Goal: Task Accomplishment & Management: Use online tool/utility

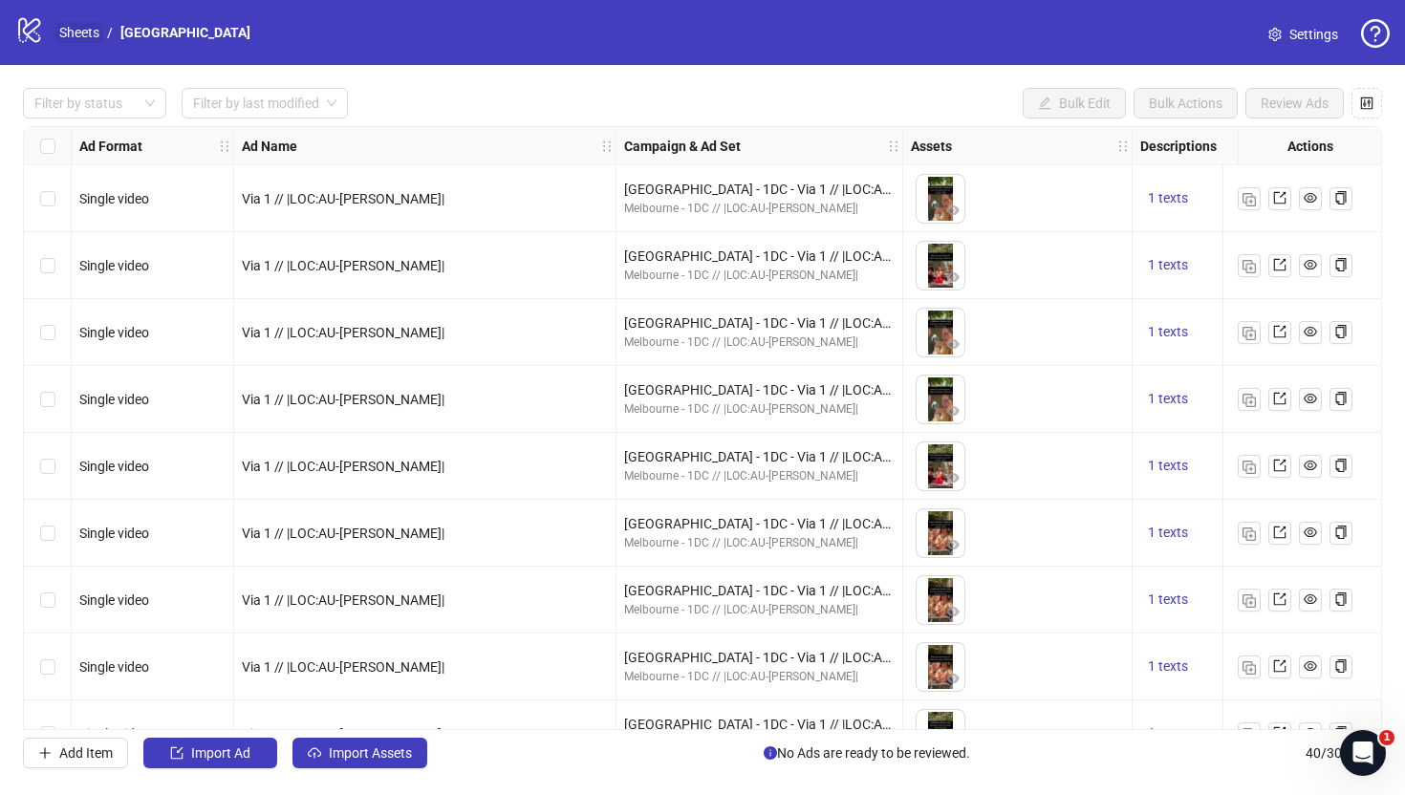
click at [91, 35] on link "Sheets" at bounding box center [79, 32] width 48 height 21
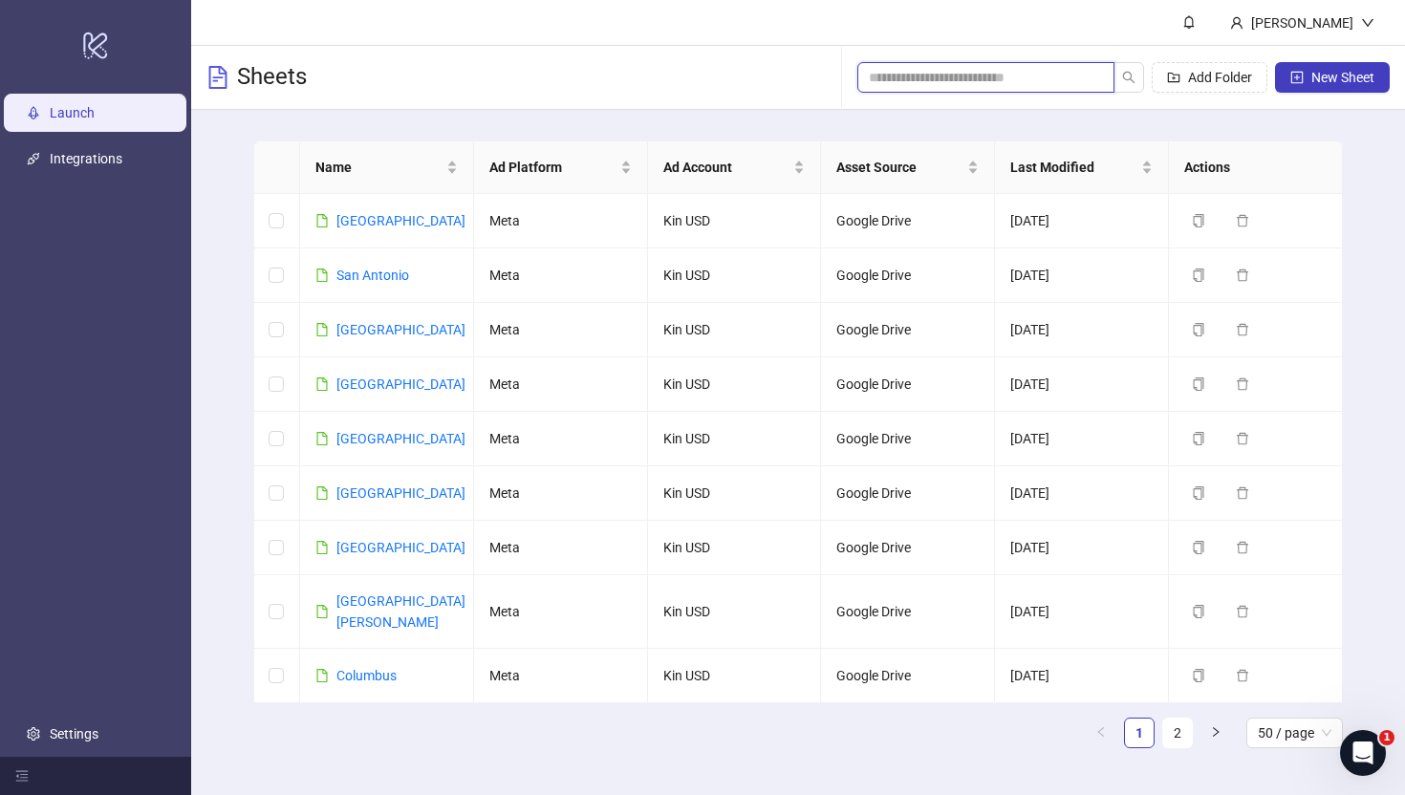
click at [1033, 71] on input "search" at bounding box center [978, 77] width 219 height 21
type input "*"
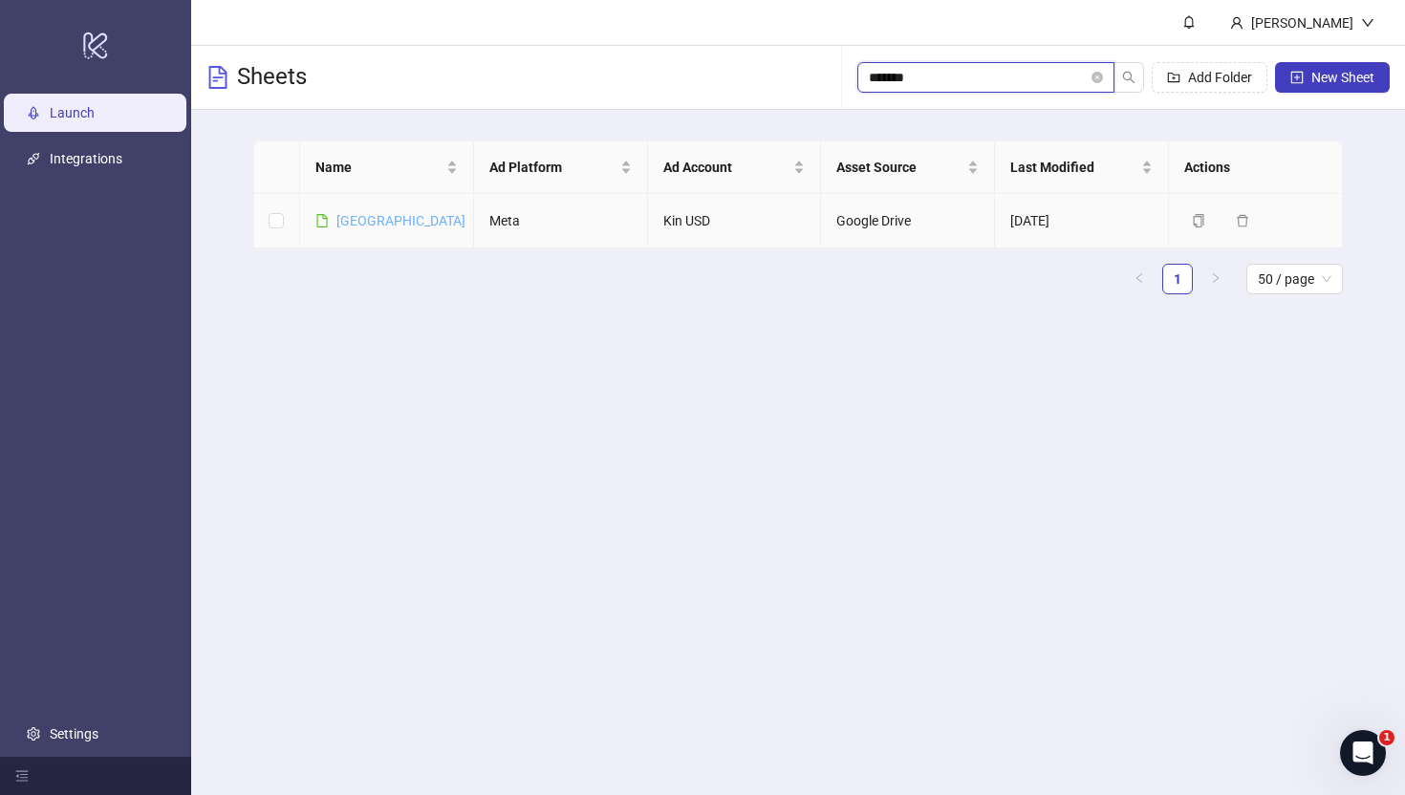
type input "*******"
click at [347, 227] on link "[GEOGRAPHIC_DATA]" at bounding box center [400, 220] width 129 height 15
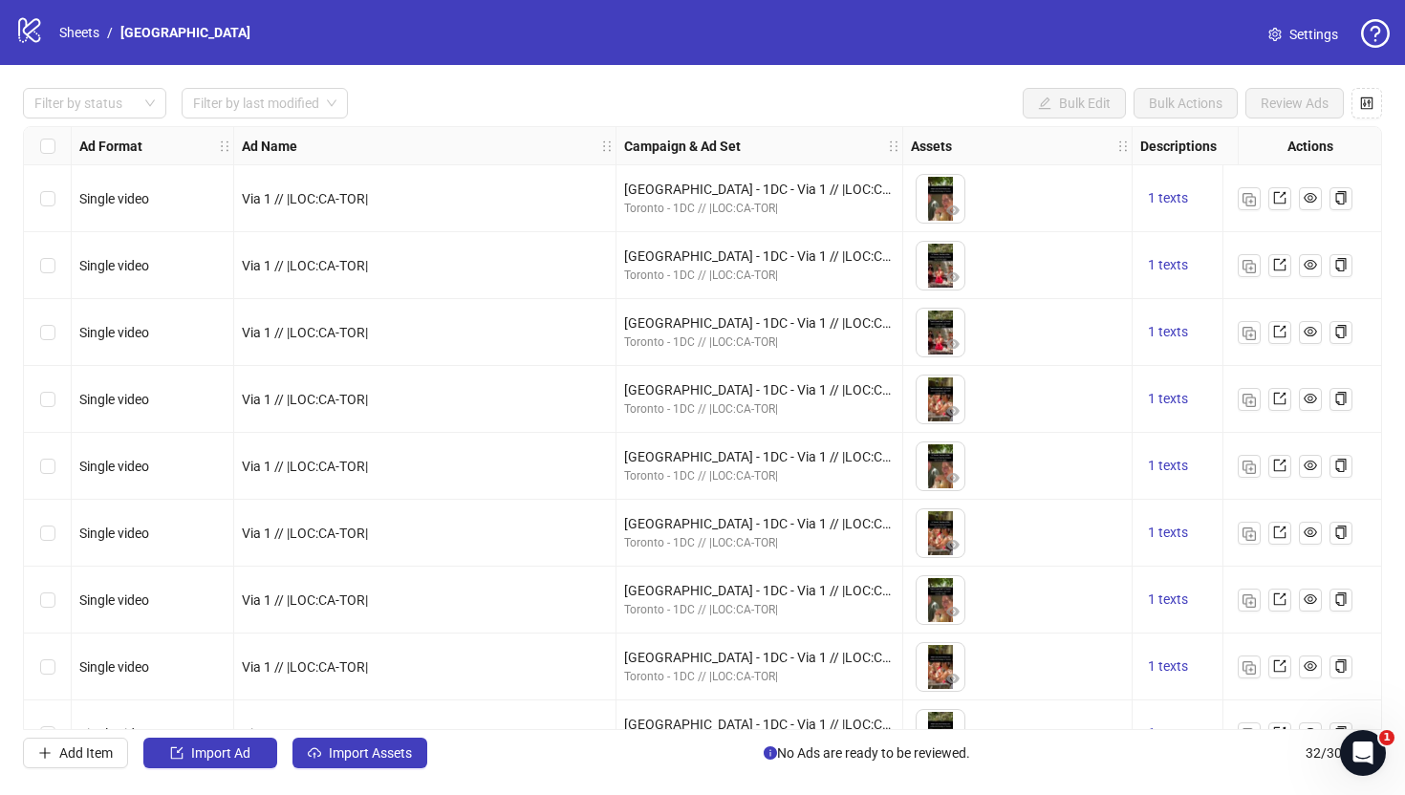
scroll to position [1585, 0]
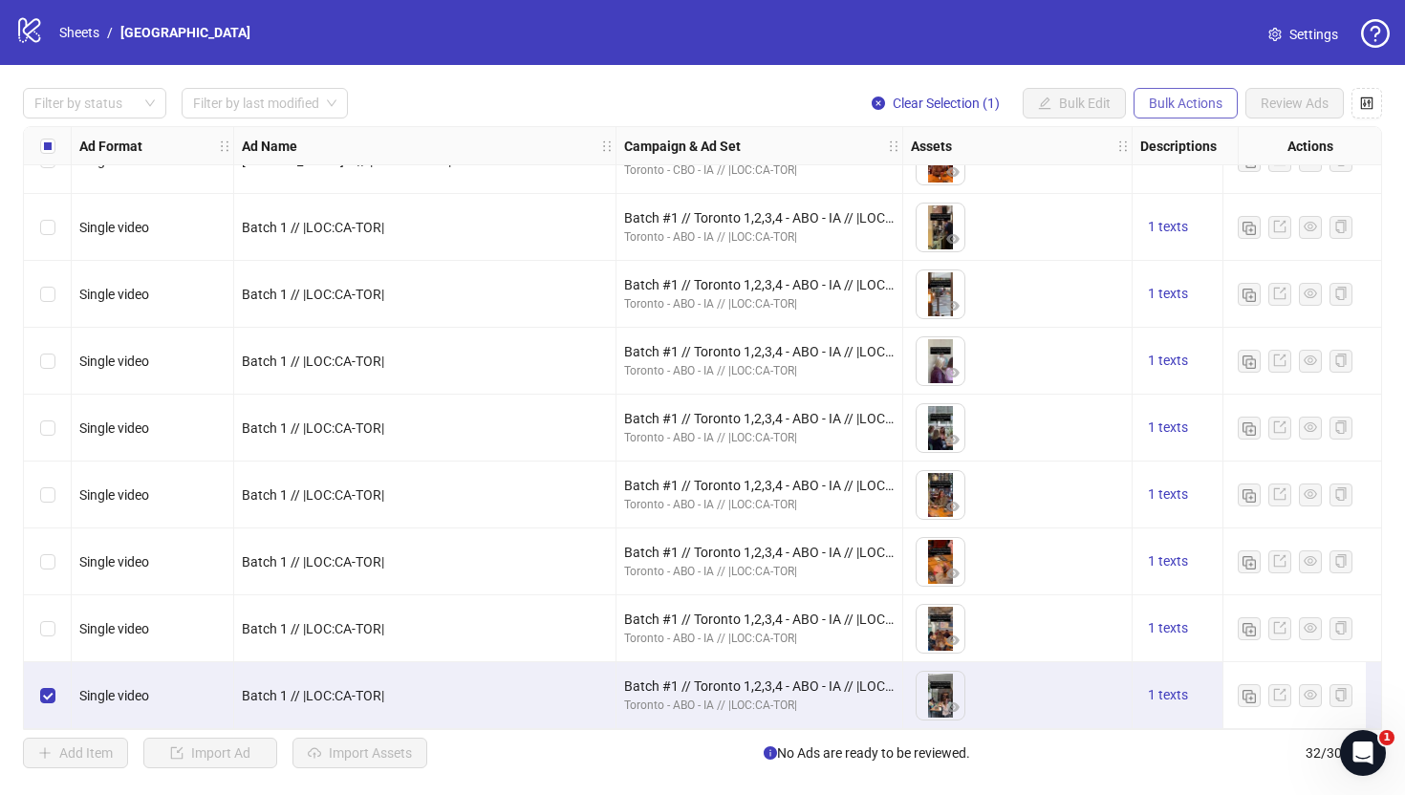
click at [1203, 110] on span "Bulk Actions" at bounding box center [1186, 103] width 74 height 15
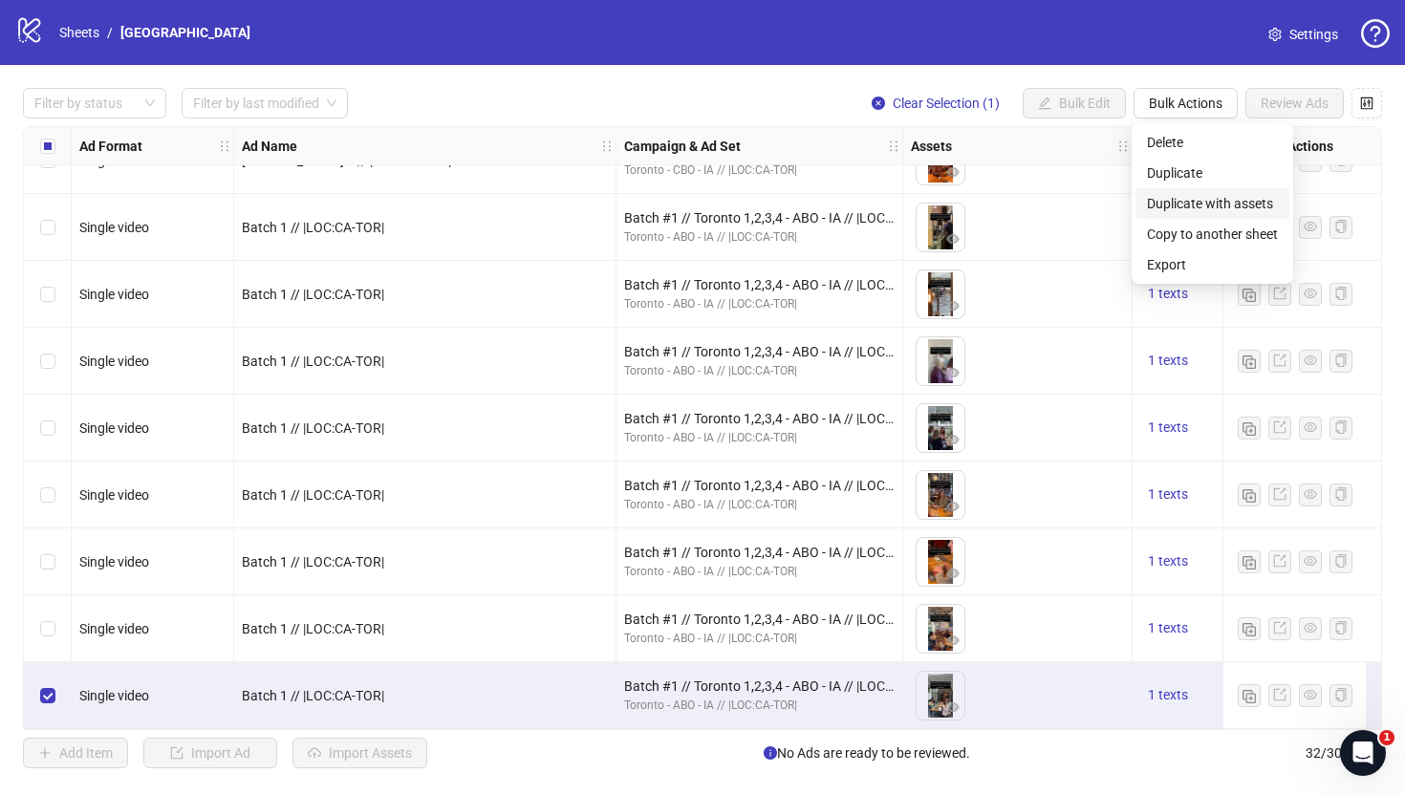
click at [1205, 199] on span "Duplicate with assets" at bounding box center [1212, 203] width 131 height 21
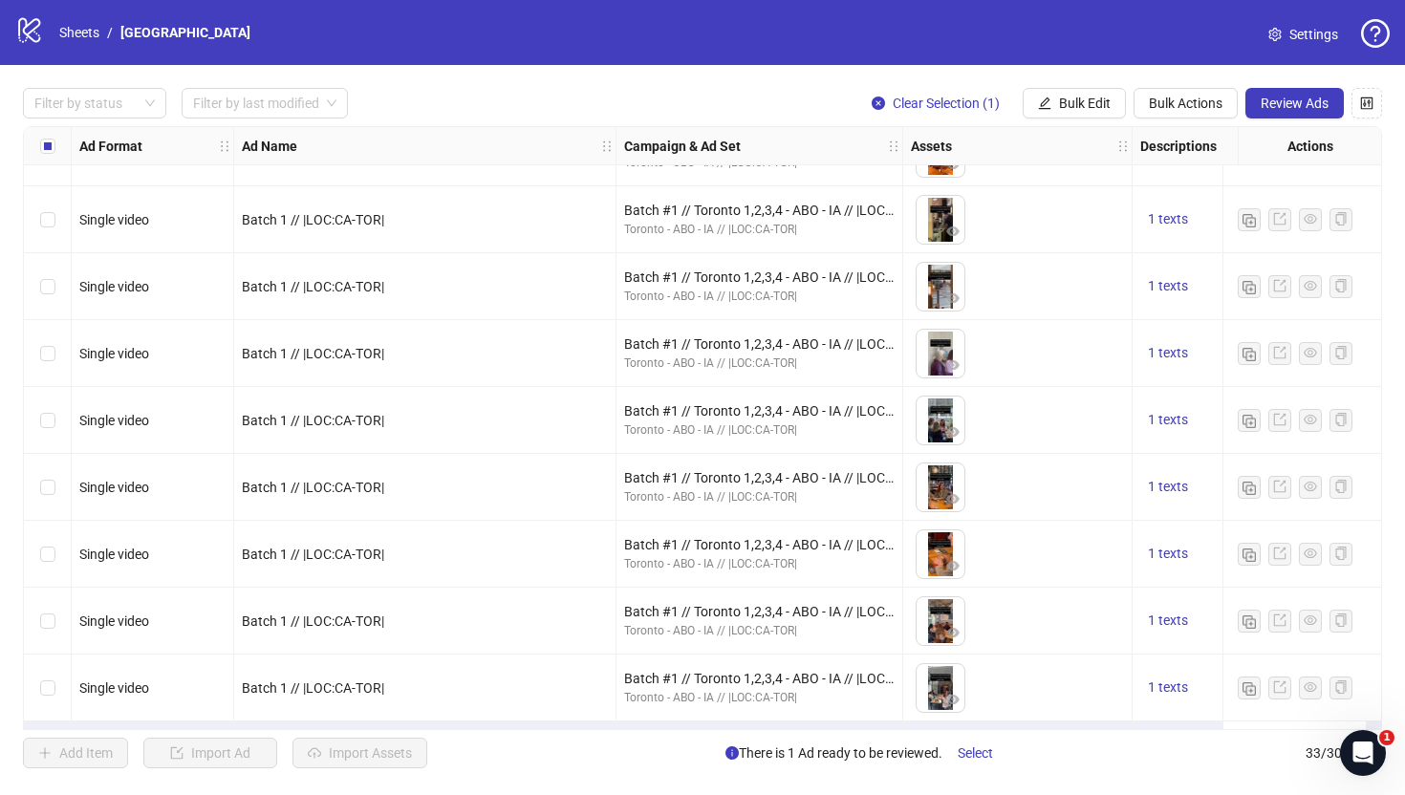
scroll to position [1651, 0]
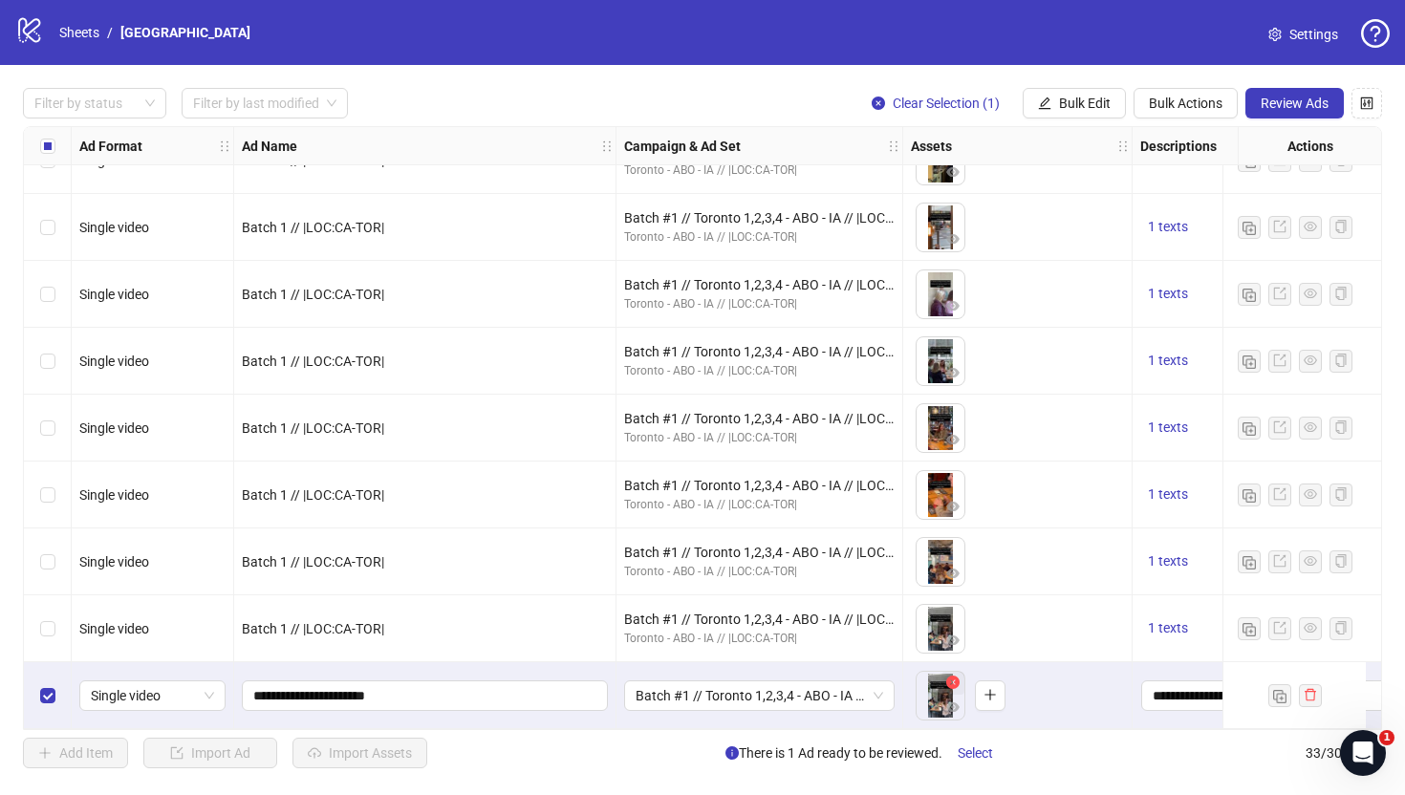
click at [954, 676] on icon "close-circle" at bounding box center [952, 682] width 13 height 13
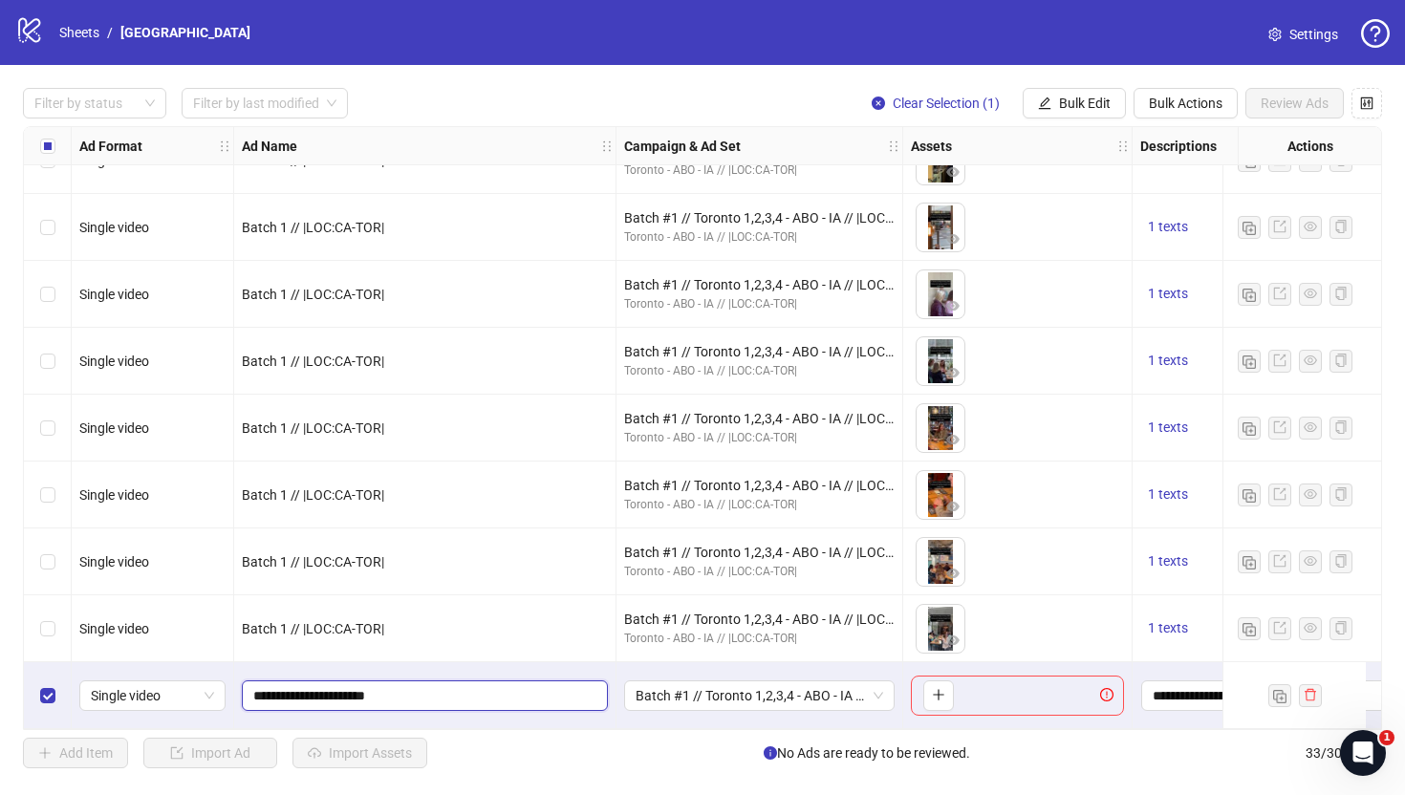
click at [294, 690] on input "**********" at bounding box center [422, 695] width 339 height 21
type input "**********"
click at [734, 692] on span "Batch #1 // Toronto 1,2,3,4 - ABO - IA // |LOC:CA-TOR| // Exclude 180D PUR" at bounding box center [760, 695] width 248 height 29
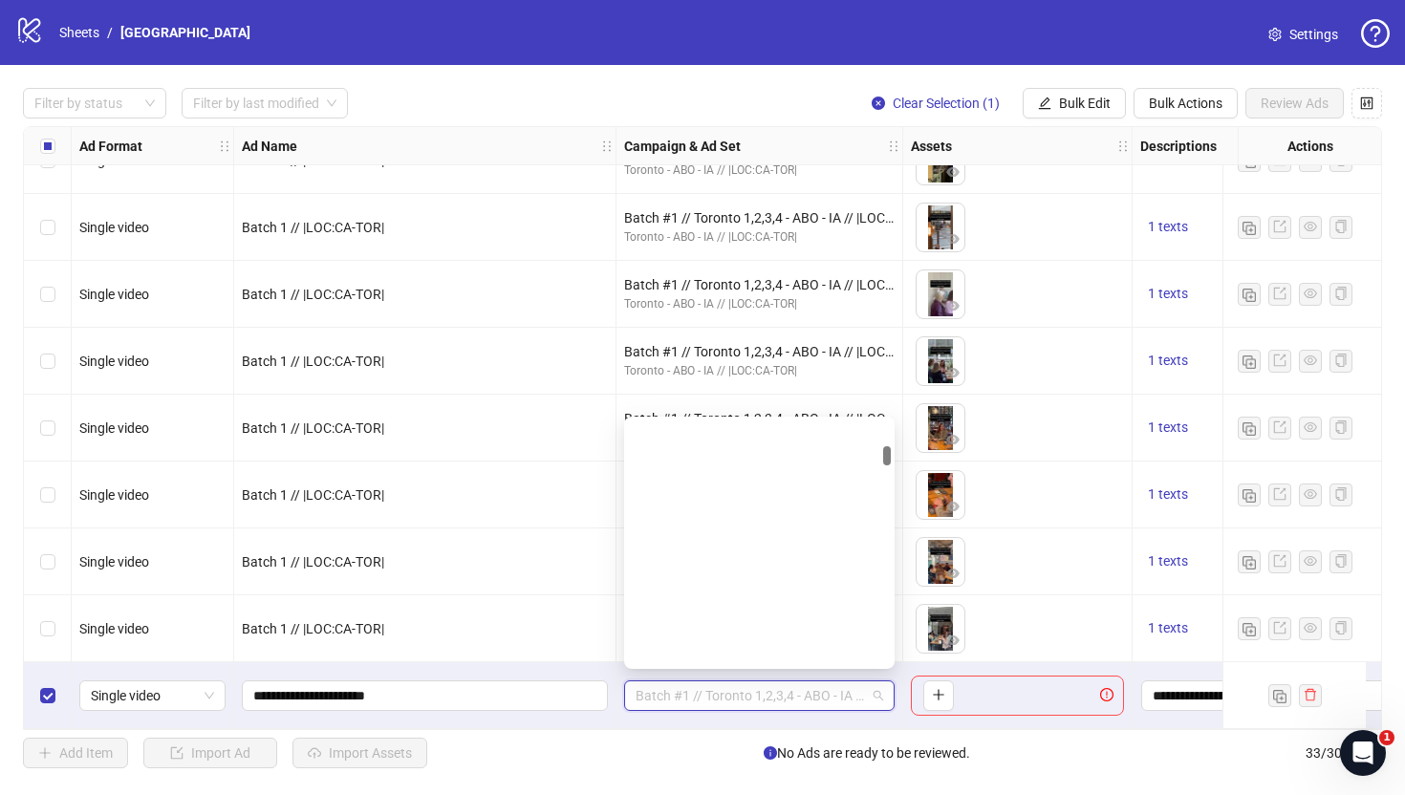
scroll to position [1110, 0]
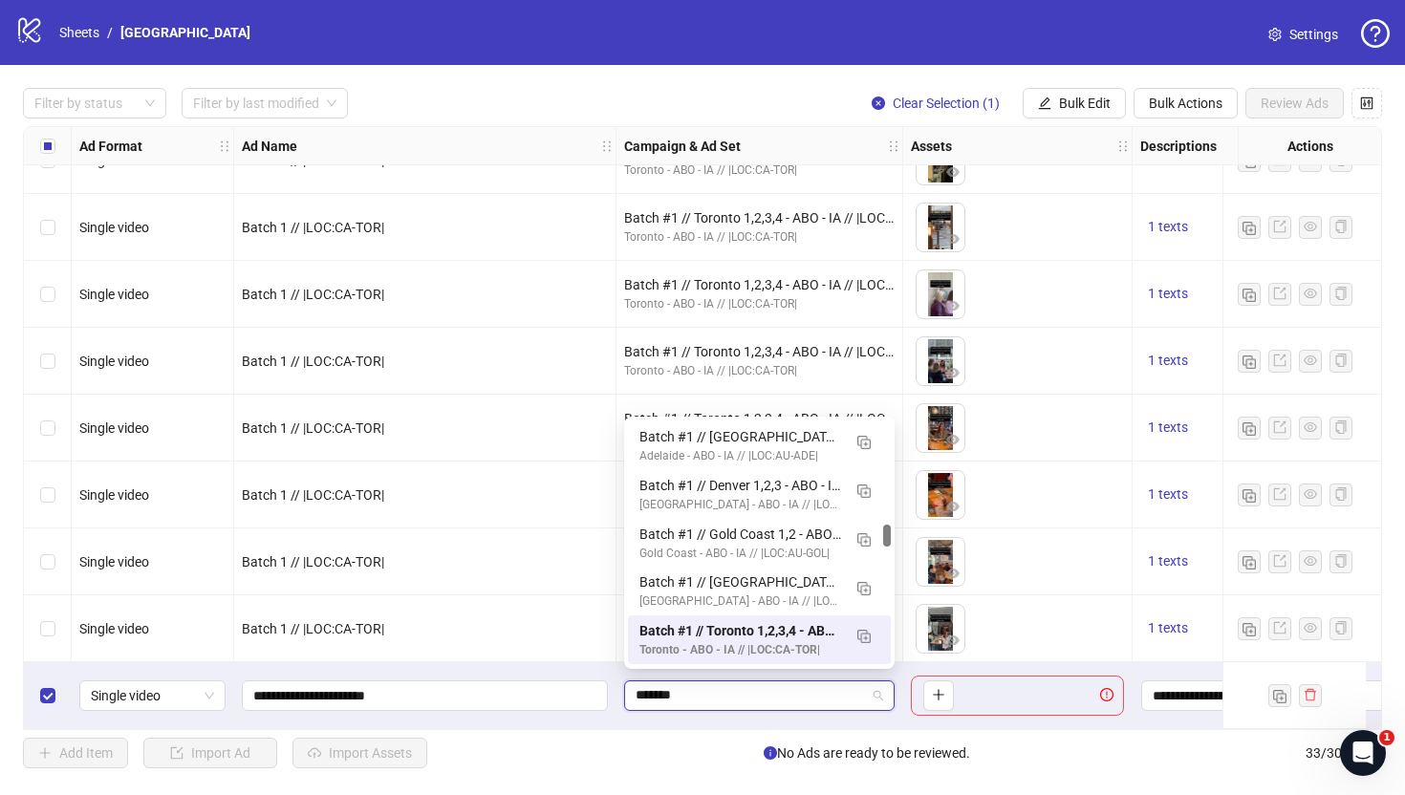
type input "********"
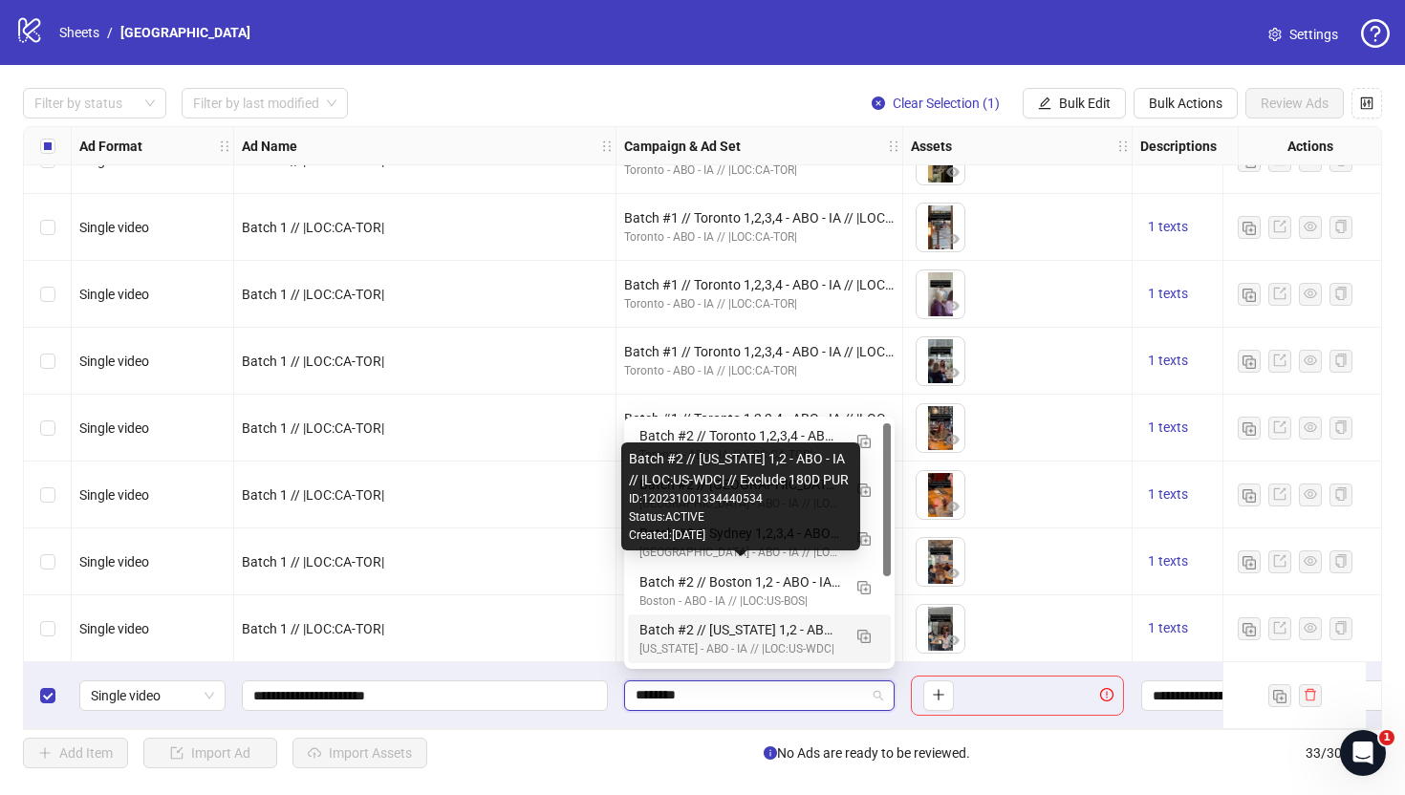
scroll to position [0, 0]
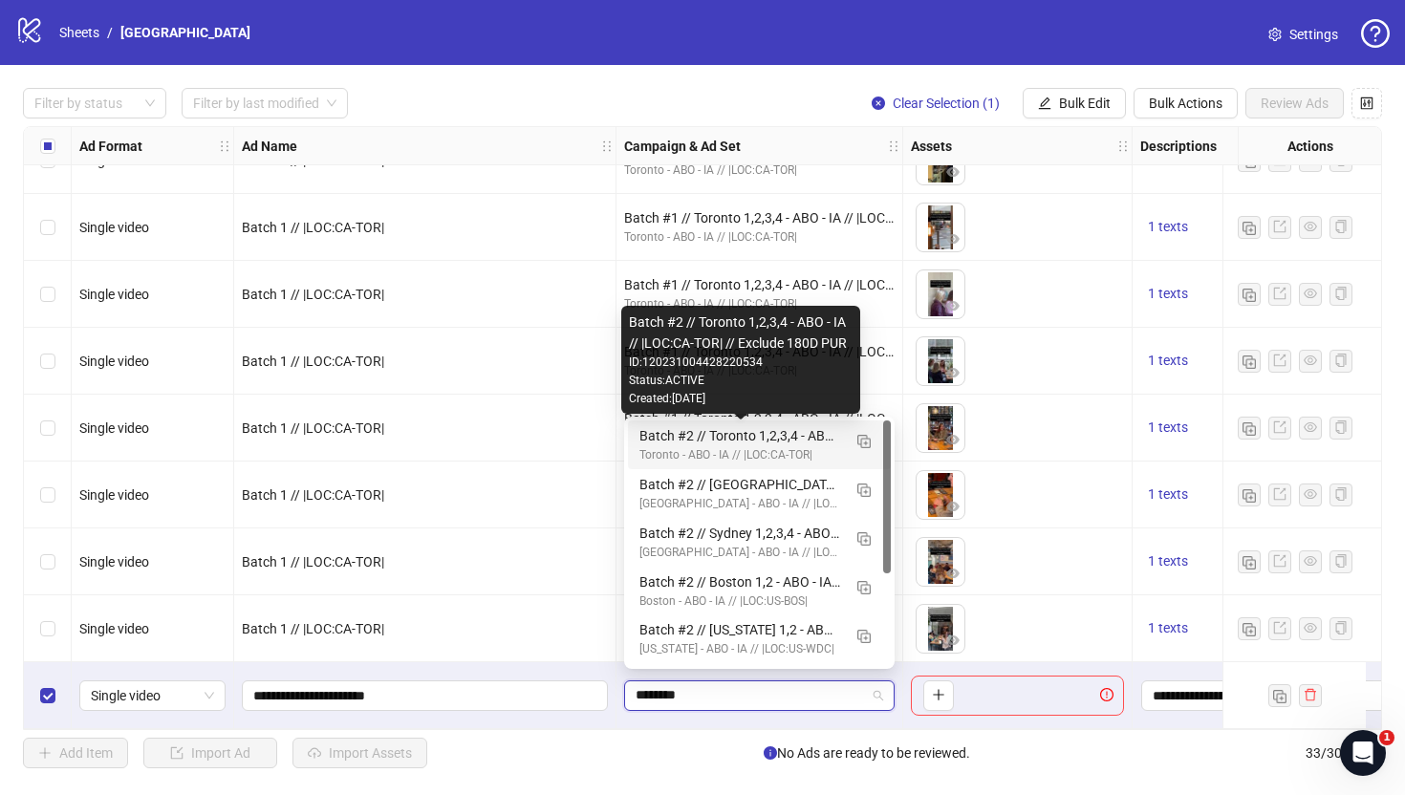
click at [738, 441] on div "Batch #2 // Toronto 1,2,3,4 - ABO - IA // |LOC:CA-TOR| // Exclude 180D PUR" at bounding box center [740, 435] width 202 height 21
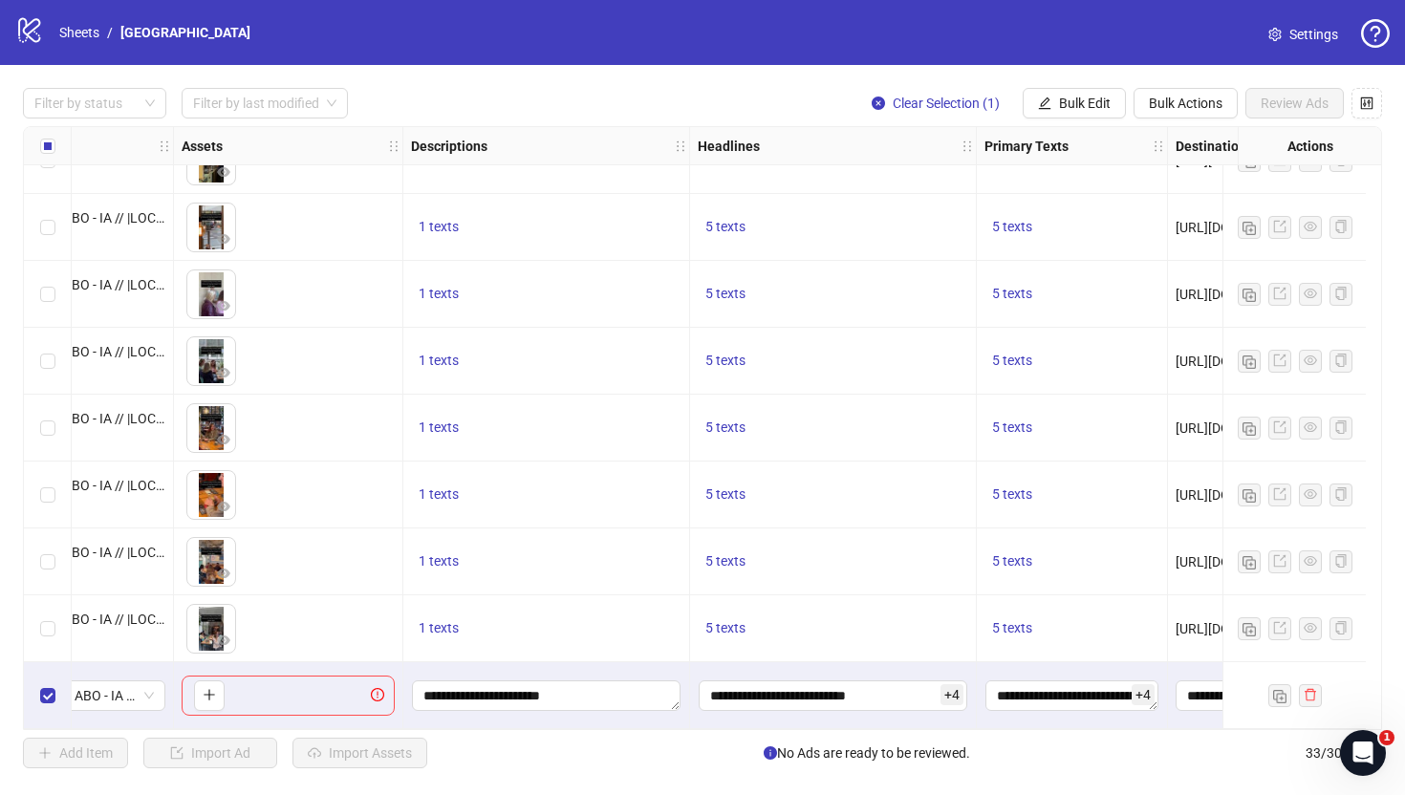
scroll to position [1651, 0]
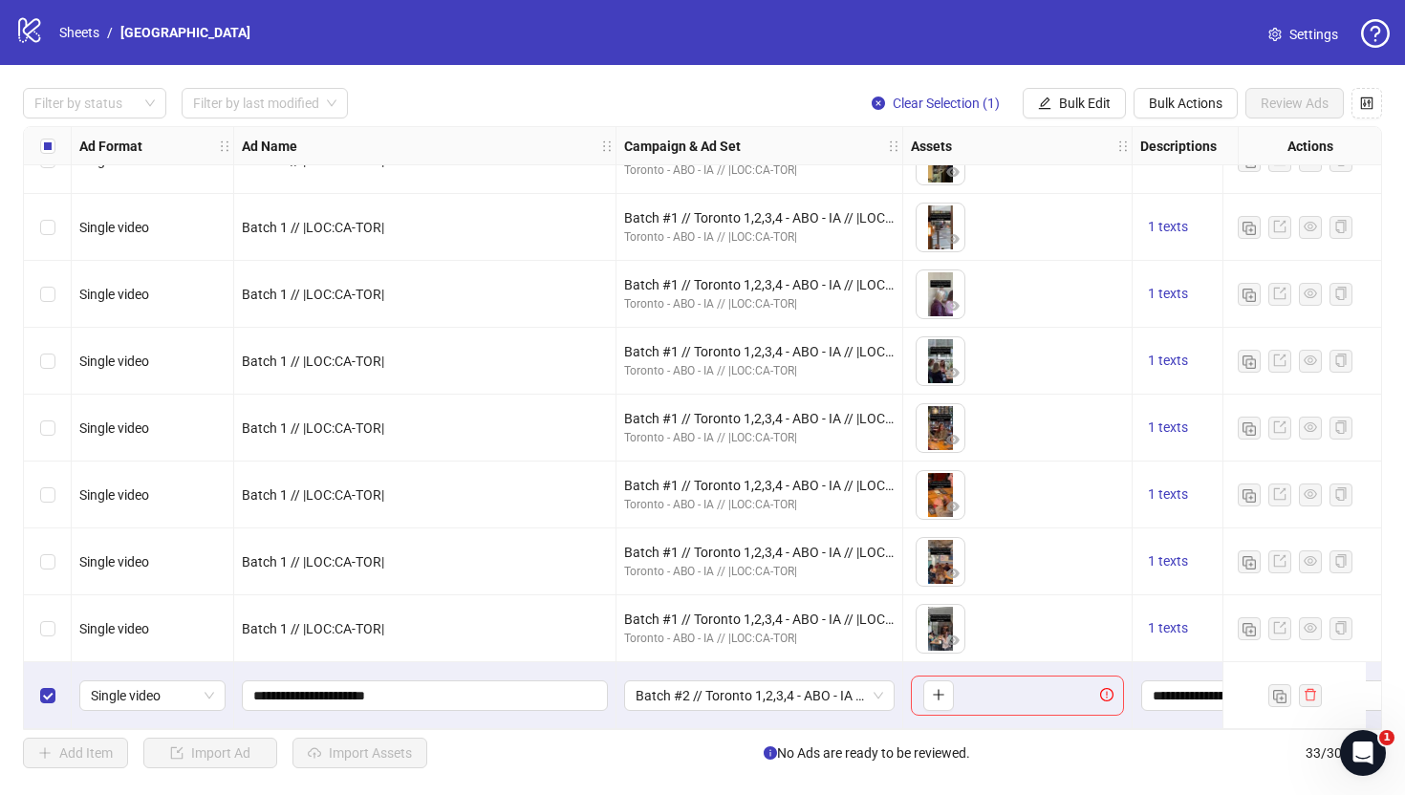
click at [456, 665] on div "**********" at bounding box center [425, 695] width 382 height 67
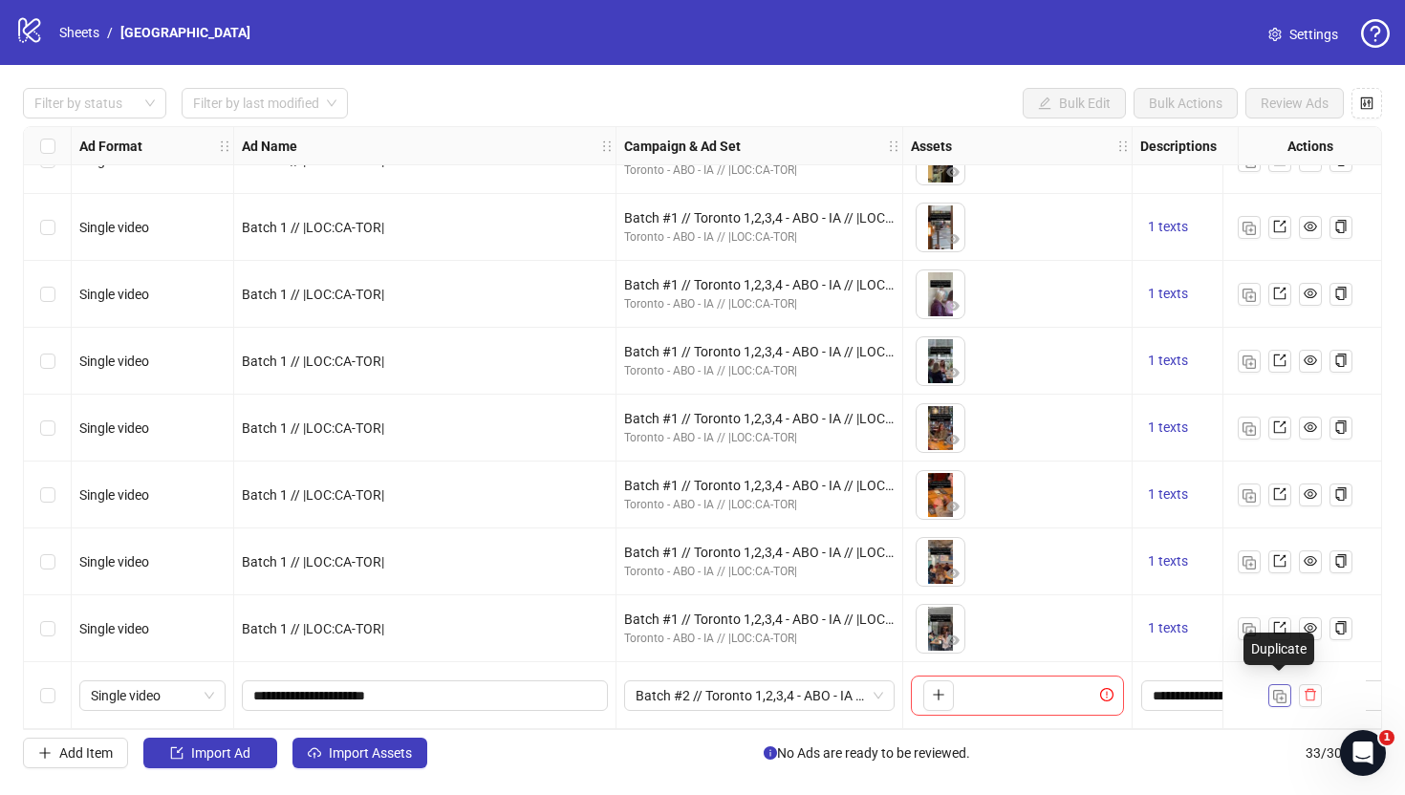
click at [1281, 693] on img "button" at bounding box center [1279, 696] width 13 height 13
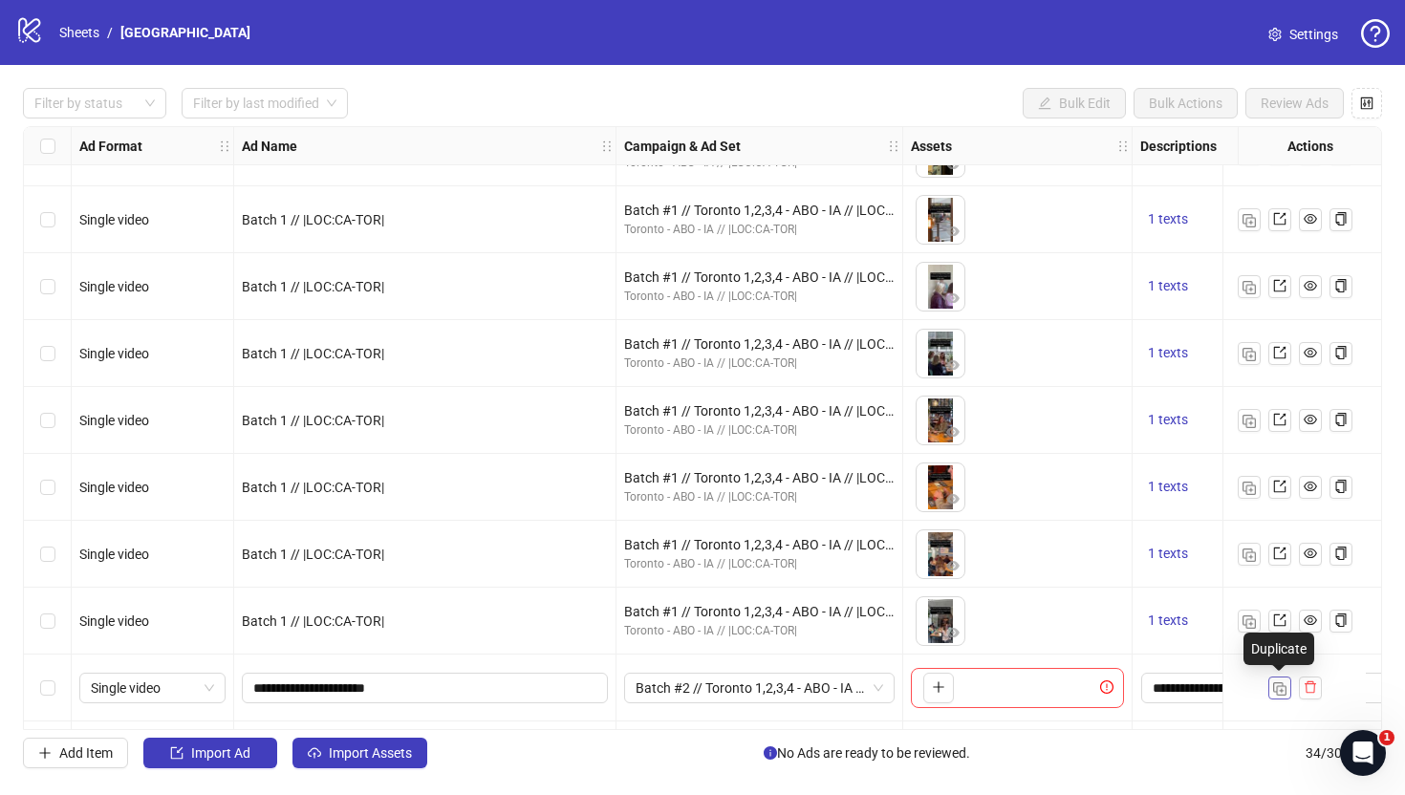
click at [1281, 693] on img "button" at bounding box center [1279, 688] width 13 height 13
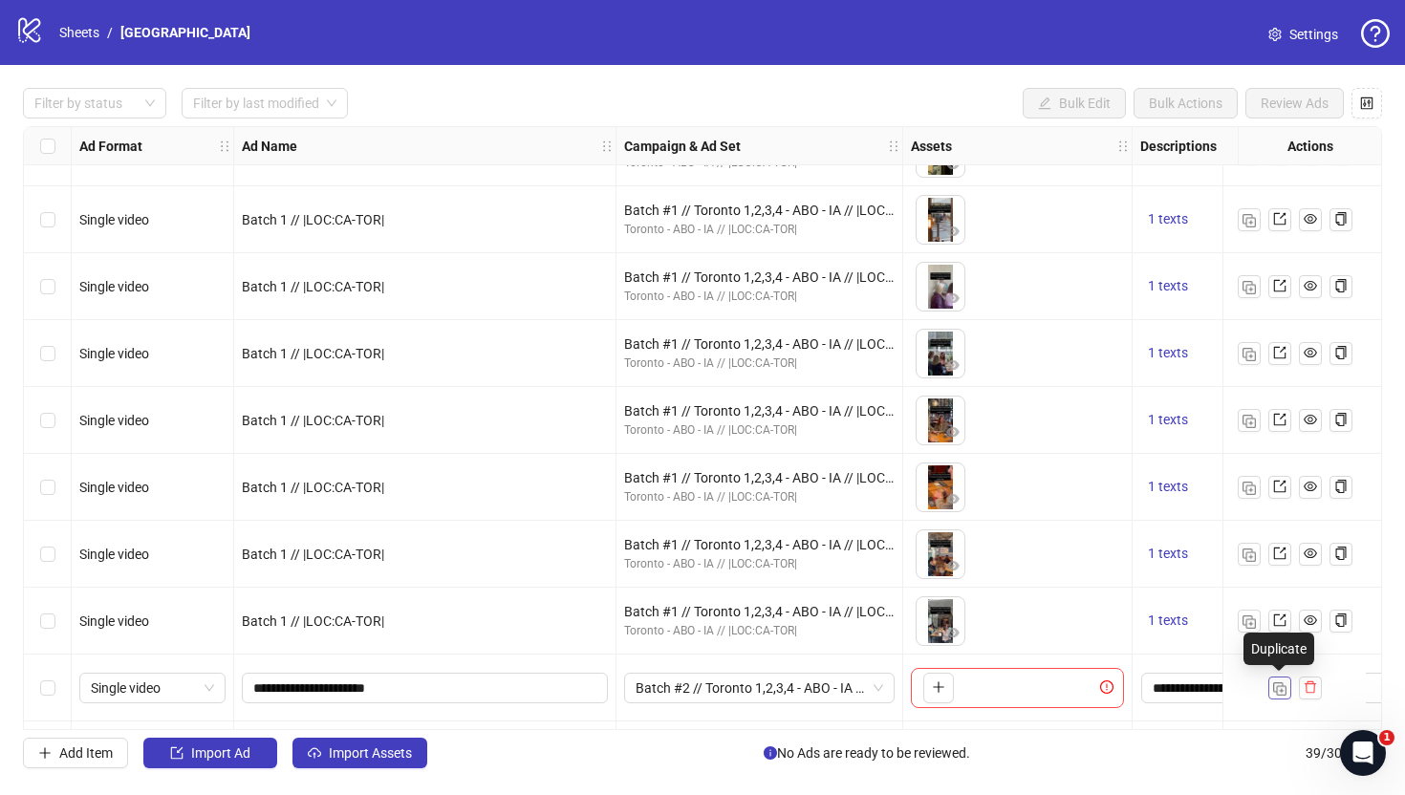
click at [1281, 693] on img "button" at bounding box center [1279, 688] width 13 height 13
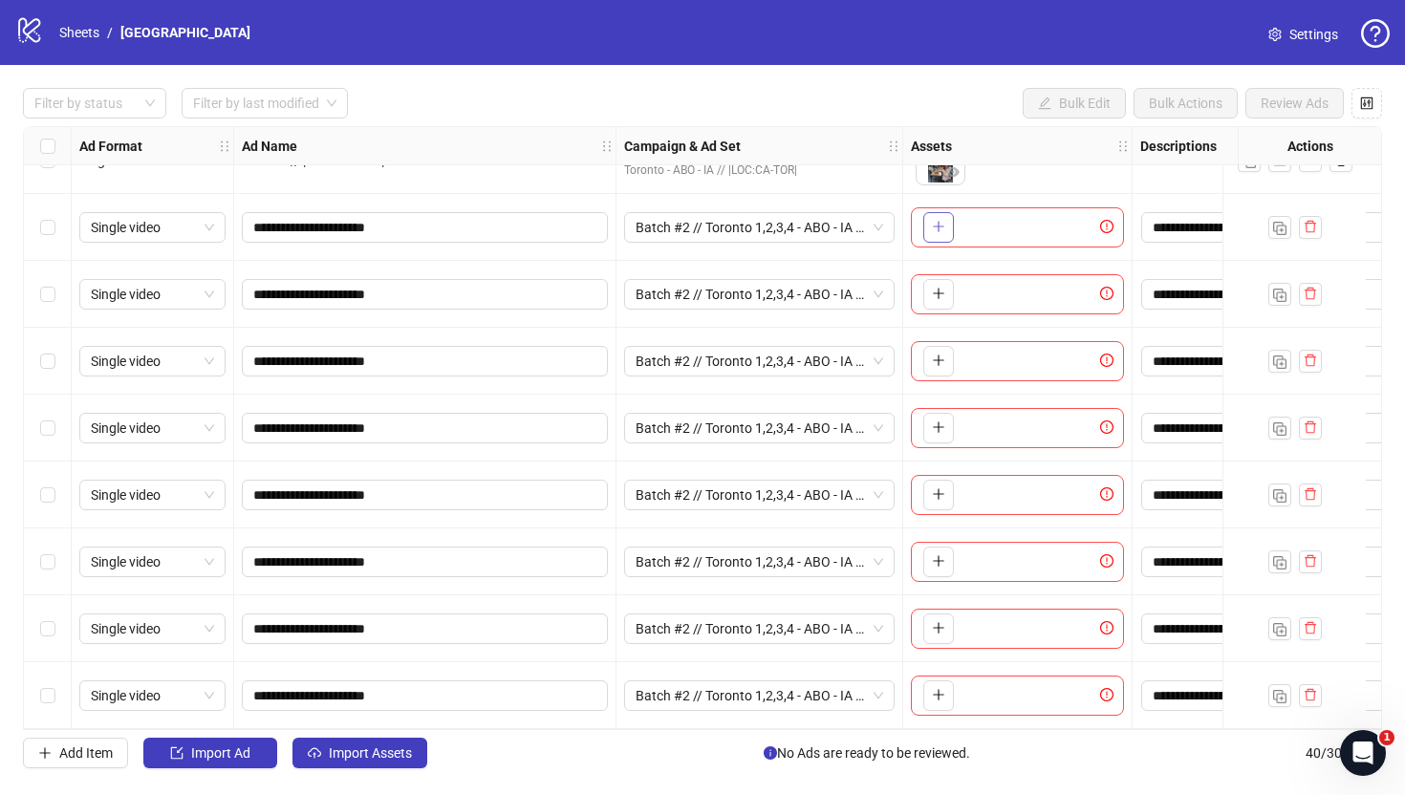
click at [940, 220] on icon "plus" at bounding box center [938, 226] width 13 height 13
click at [930, 279] on button "button" at bounding box center [938, 294] width 31 height 31
click at [939, 356] on icon "plus" at bounding box center [938, 360] width 13 height 13
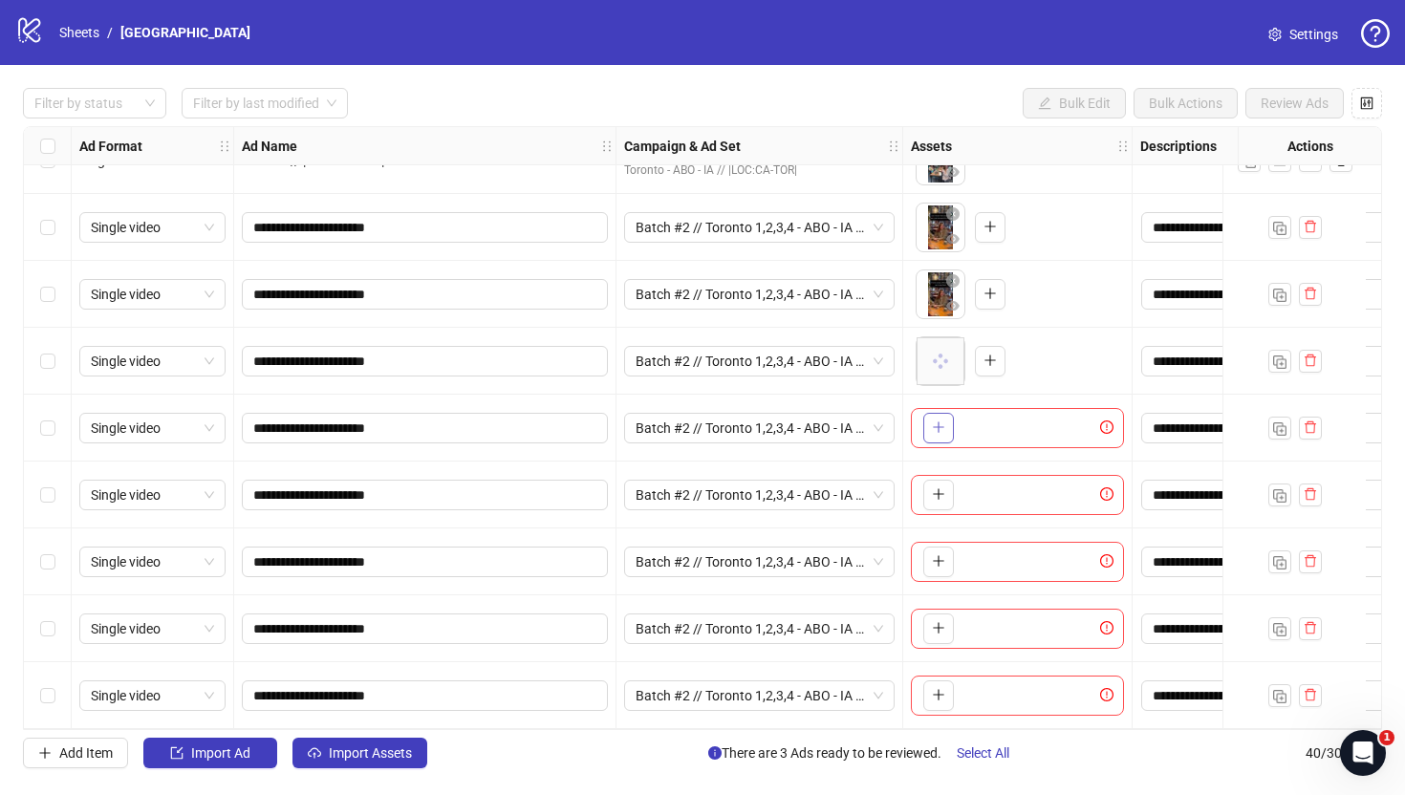
click at [933, 421] on icon "plus" at bounding box center [938, 427] width 13 height 13
click at [932, 487] on icon "plus" at bounding box center [938, 493] width 13 height 13
click at [941, 554] on icon "plus" at bounding box center [938, 560] width 13 height 13
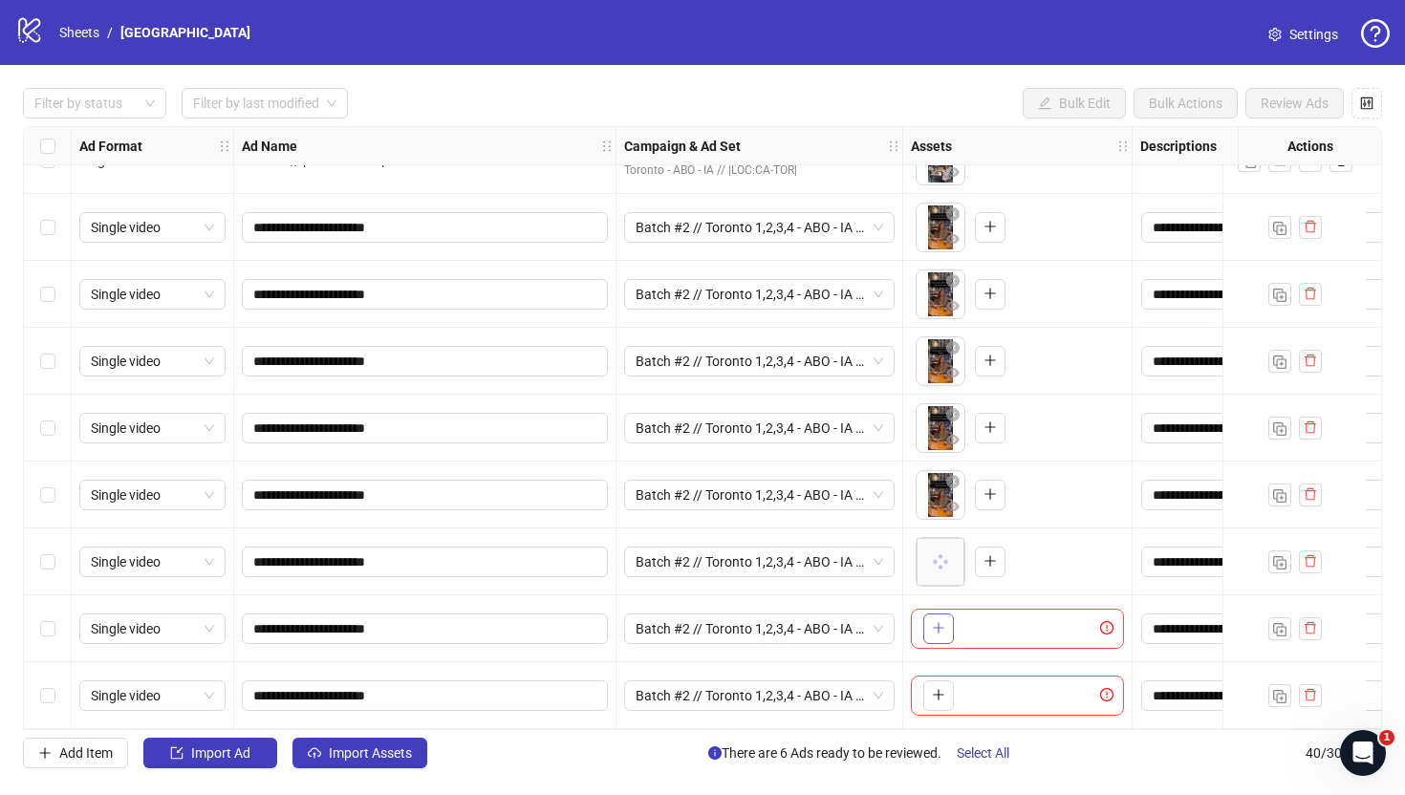
click at [939, 631] on button "button" at bounding box center [938, 629] width 31 height 31
click at [936, 680] on button "button" at bounding box center [938, 695] width 31 height 31
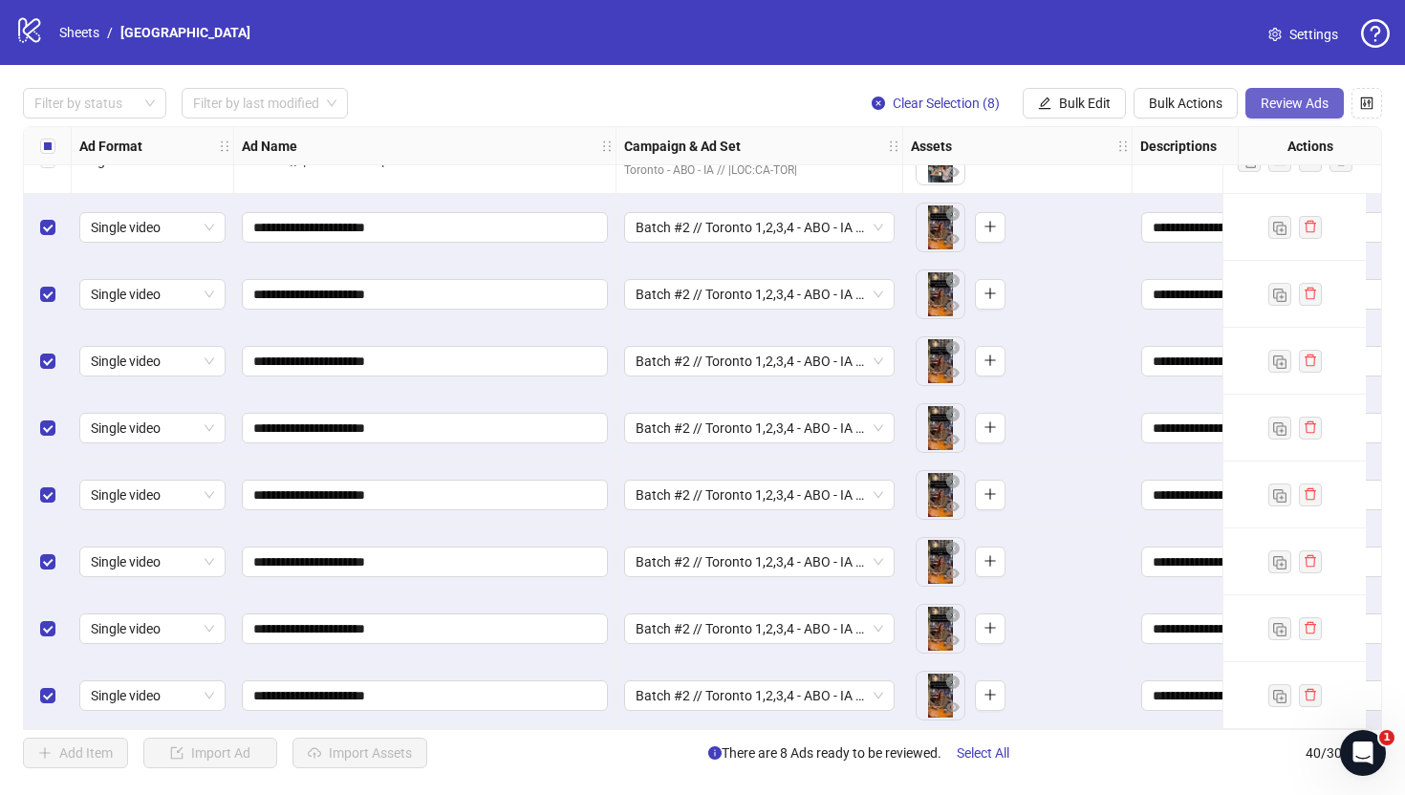
click at [1293, 108] on span "Review Ads" at bounding box center [1295, 103] width 68 height 15
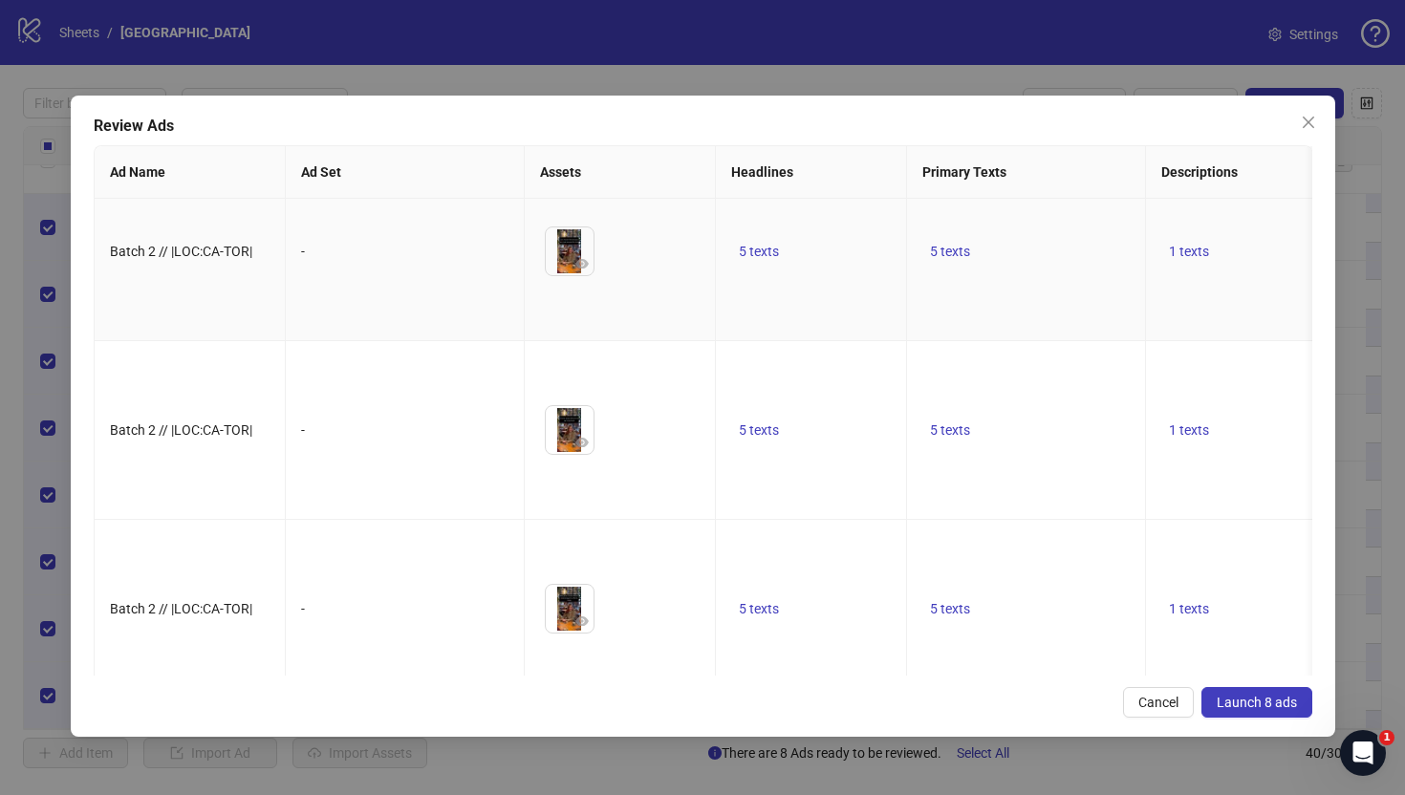
scroll to position [0, 0]
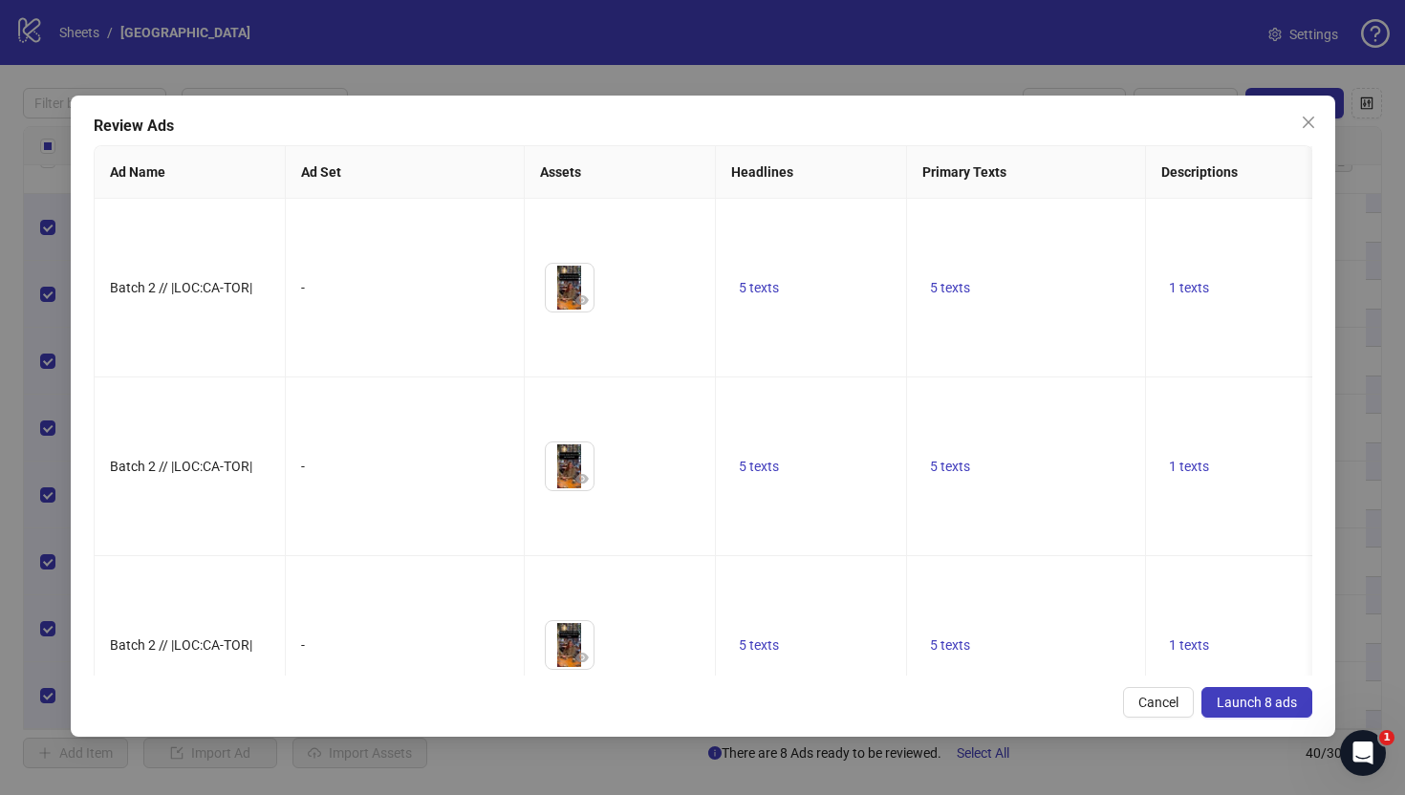
click at [0, 346] on div "Review Ads Ad Name Ad Set Assets Headlines Primary Texts Descriptions Destinati…" at bounding box center [702, 397] width 1405 height 795
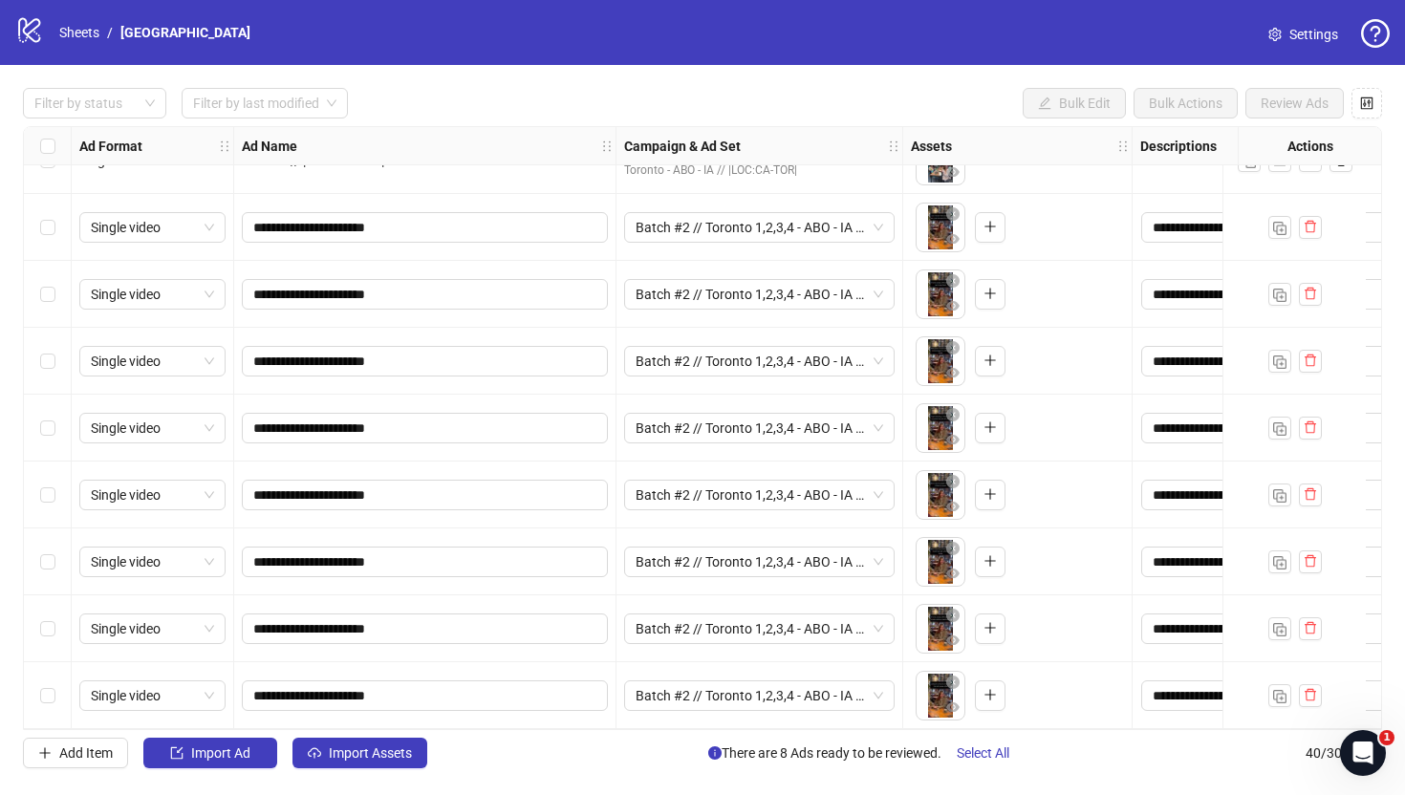
scroll to position [2011, 0]
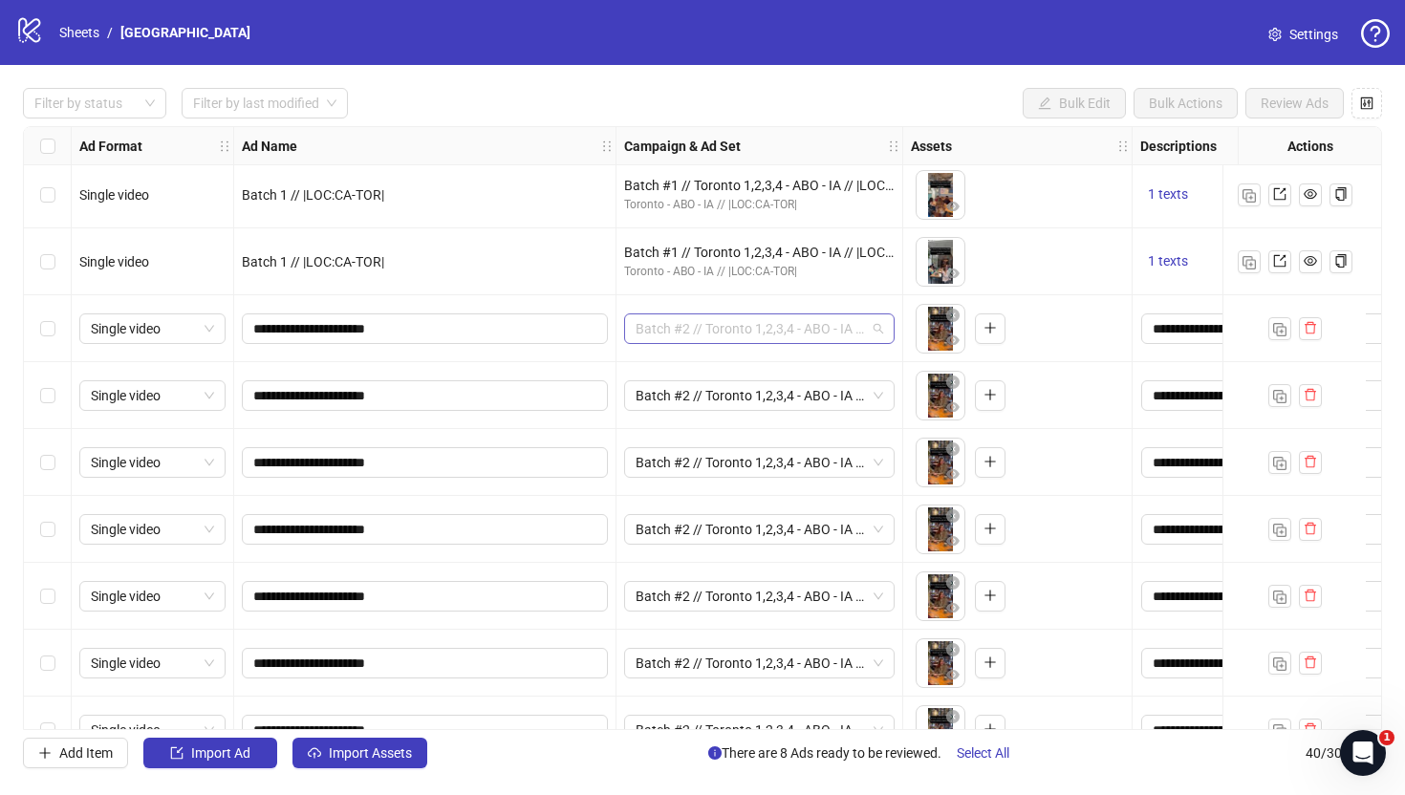
click at [693, 327] on span "Batch #2 // Toronto 1,2,3,4 - ABO - IA // |LOC:CA-TOR| // Exclude 180D PUR" at bounding box center [760, 328] width 248 height 29
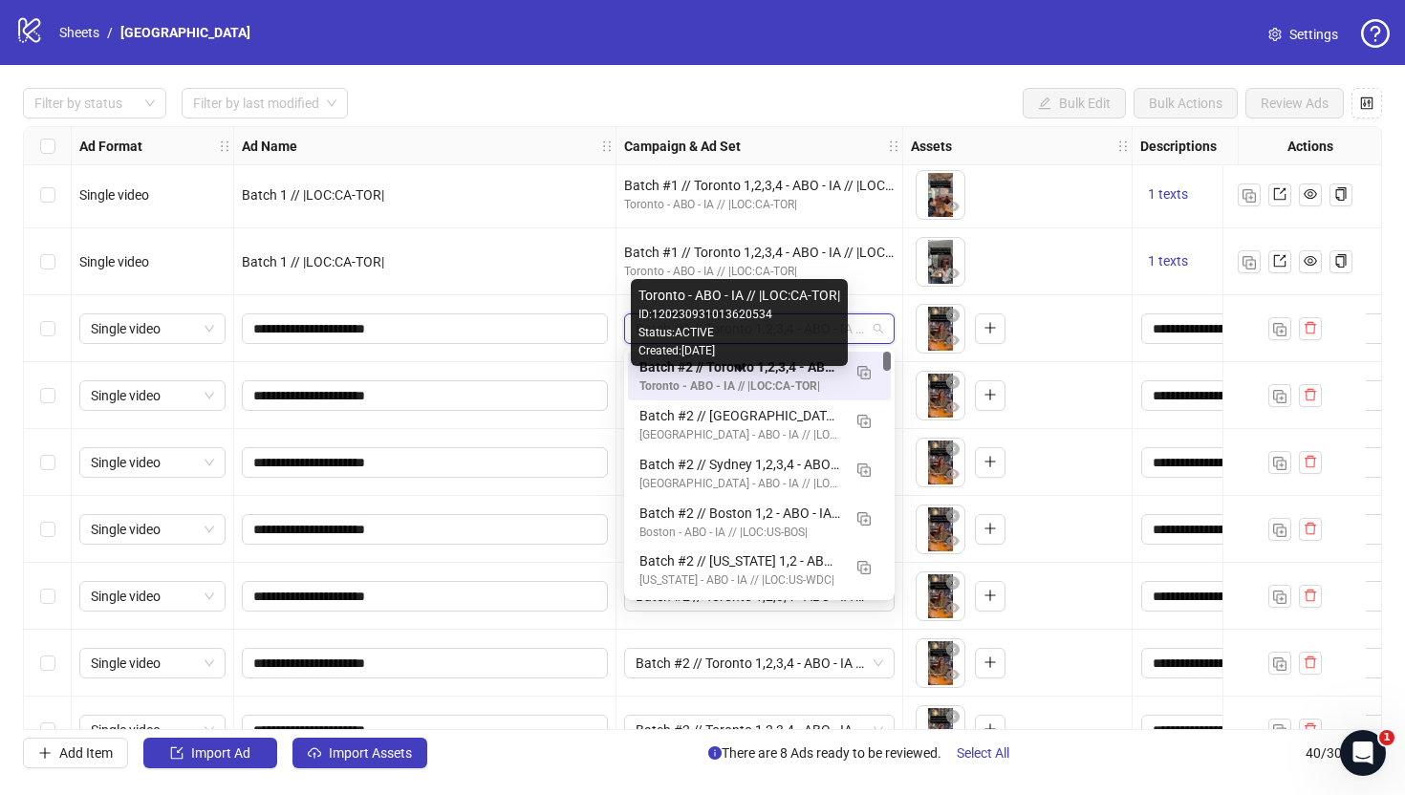
click at [684, 382] on div "Toronto - ABO - IA // |LOC:CA-TOR|" at bounding box center [740, 387] width 202 height 18
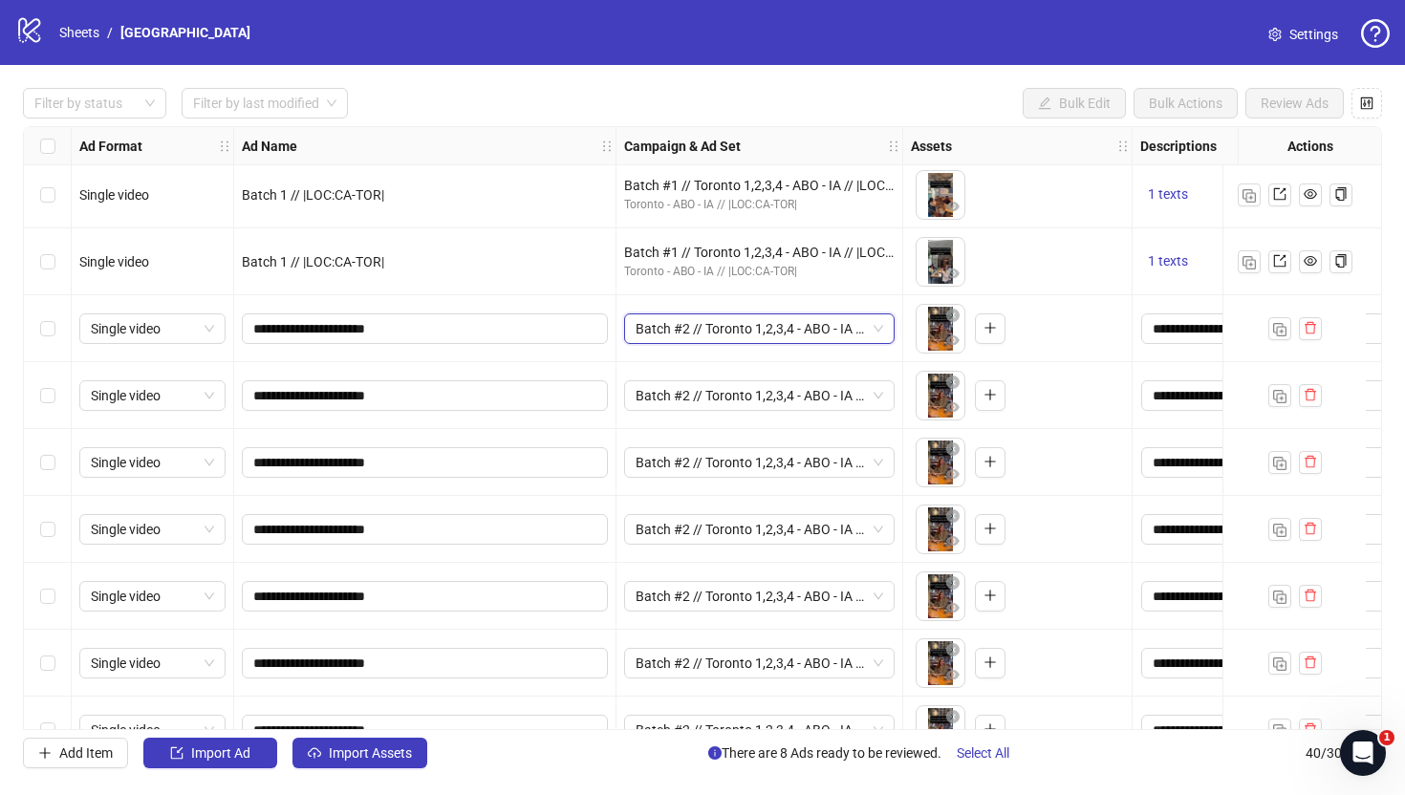
click at [54, 332] on div "Select row 33" at bounding box center [48, 328] width 48 height 67
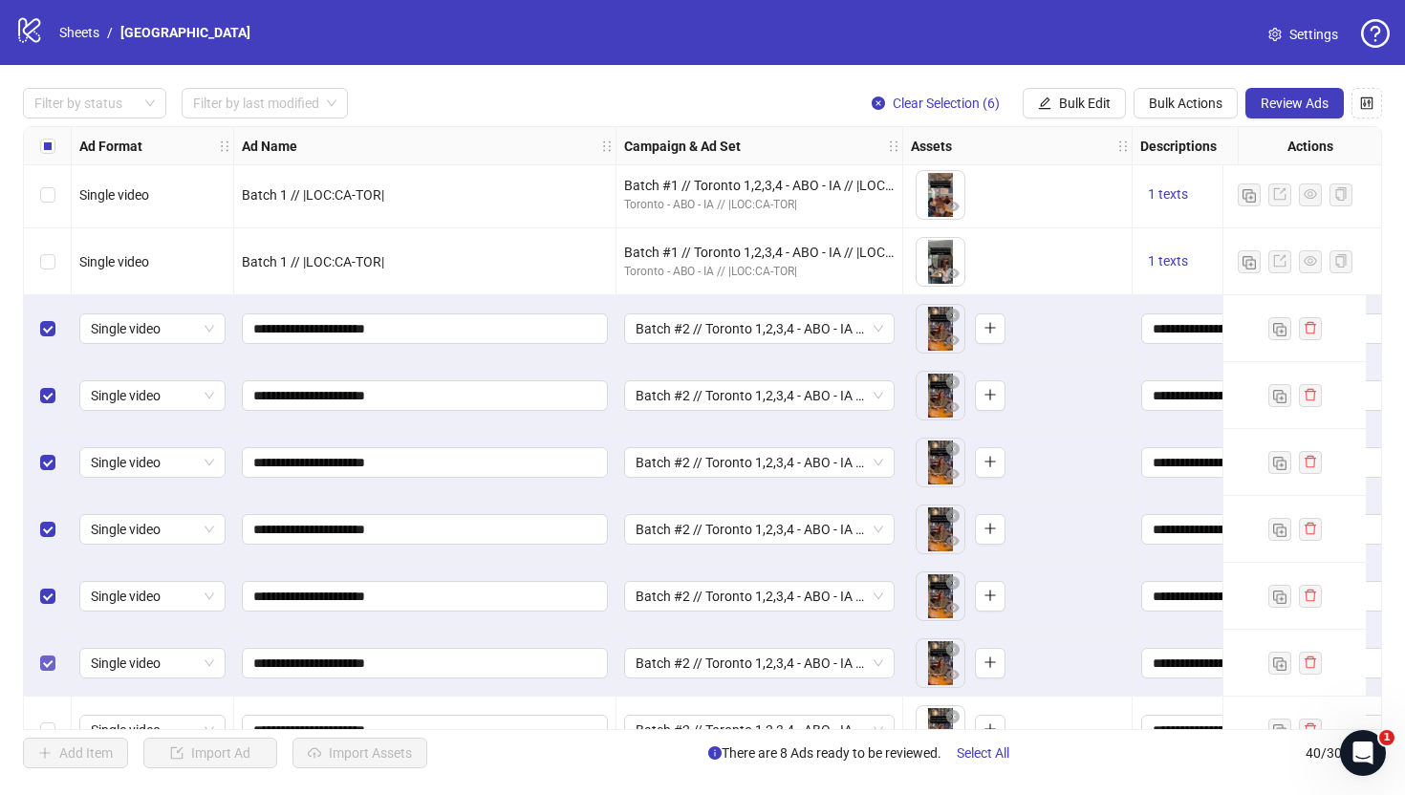
scroll to position [2120, 0]
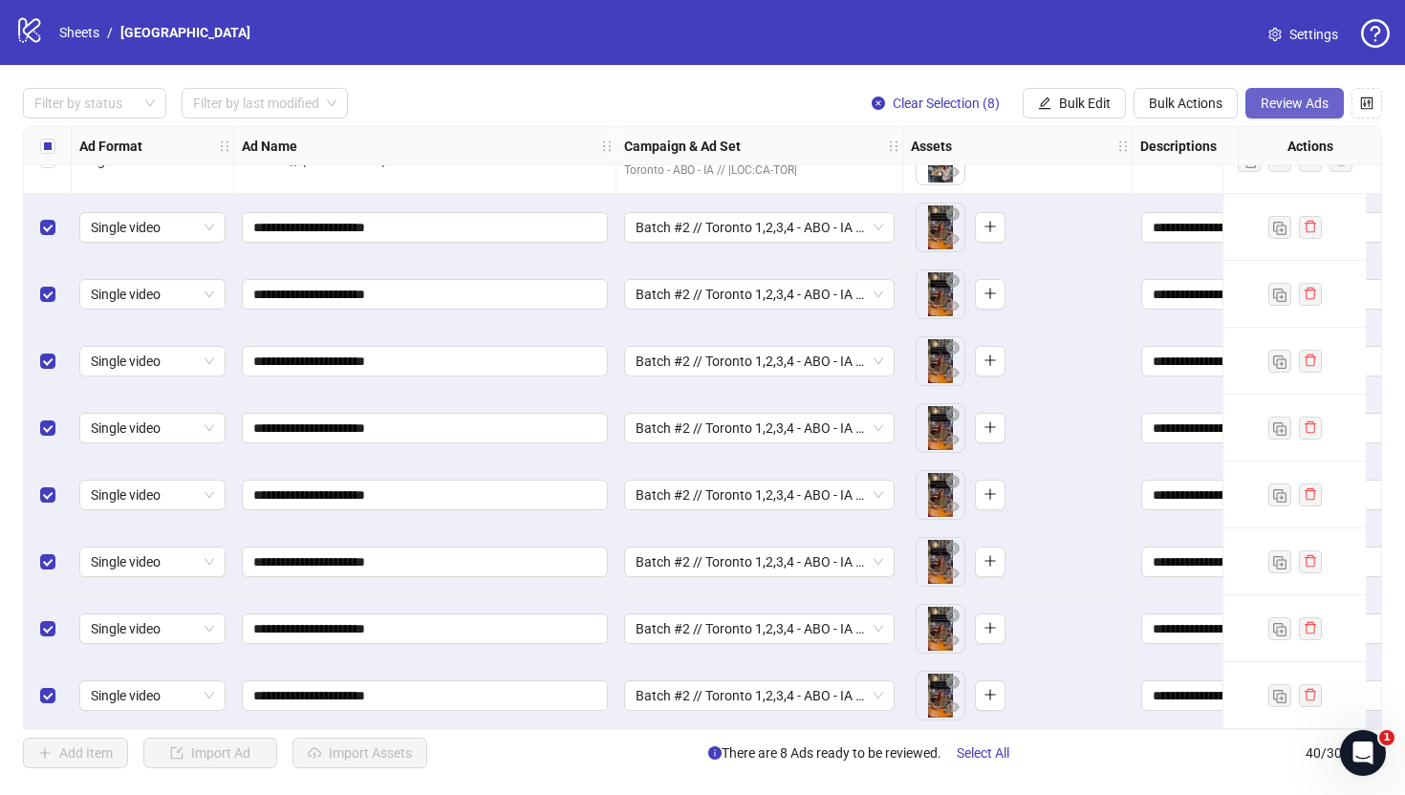
click at [1290, 99] on span "Review Ads" at bounding box center [1295, 103] width 68 height 15
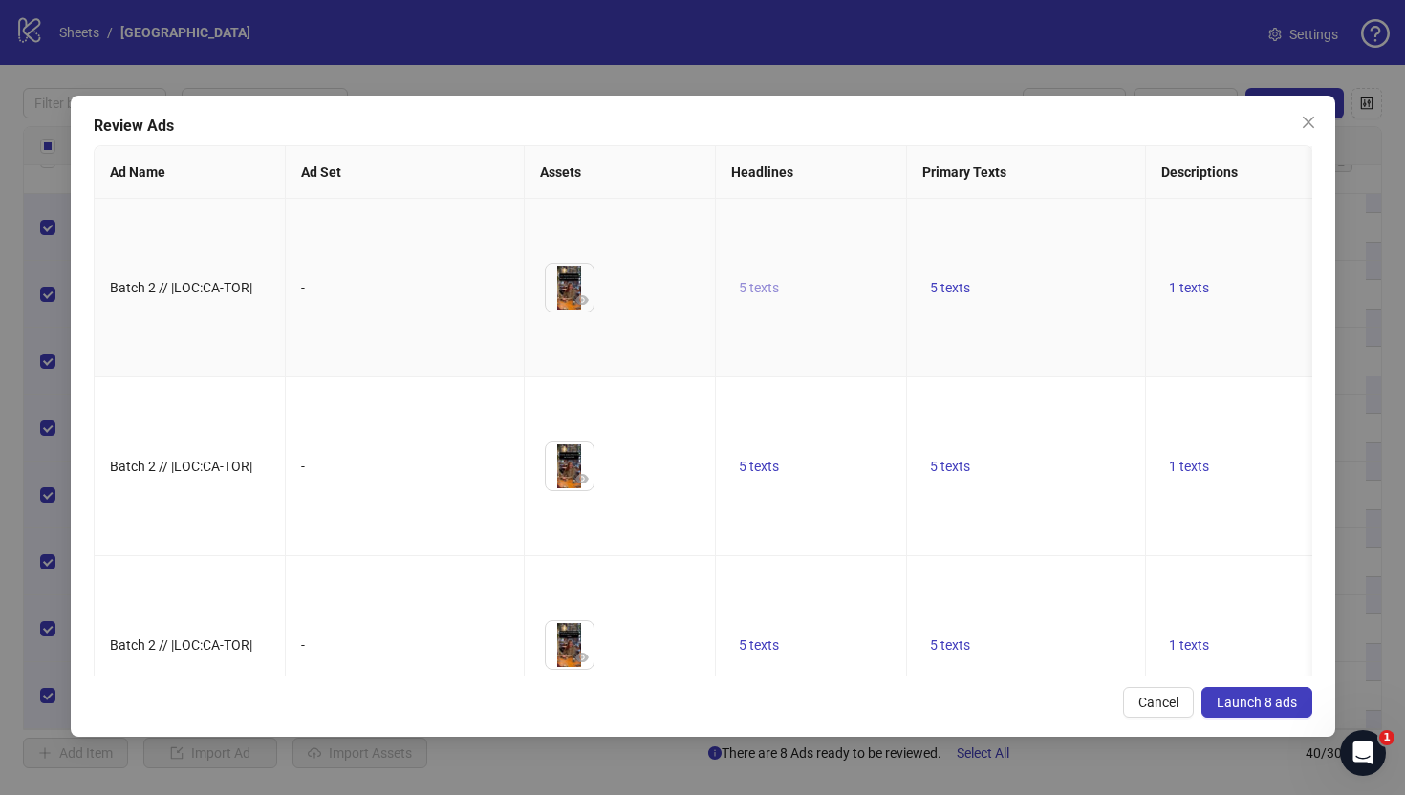
click at [758, 295] on span "5 texts" at bounding box center [759, 287] width 40 height 15
click at [1035, 305] on div "Looking for new connections?" at bounding box center [952, 304] width 239 height 42
click at [1051, 305] on icon "caret-right" at bounding box center [1056, 303] width 13 height 13
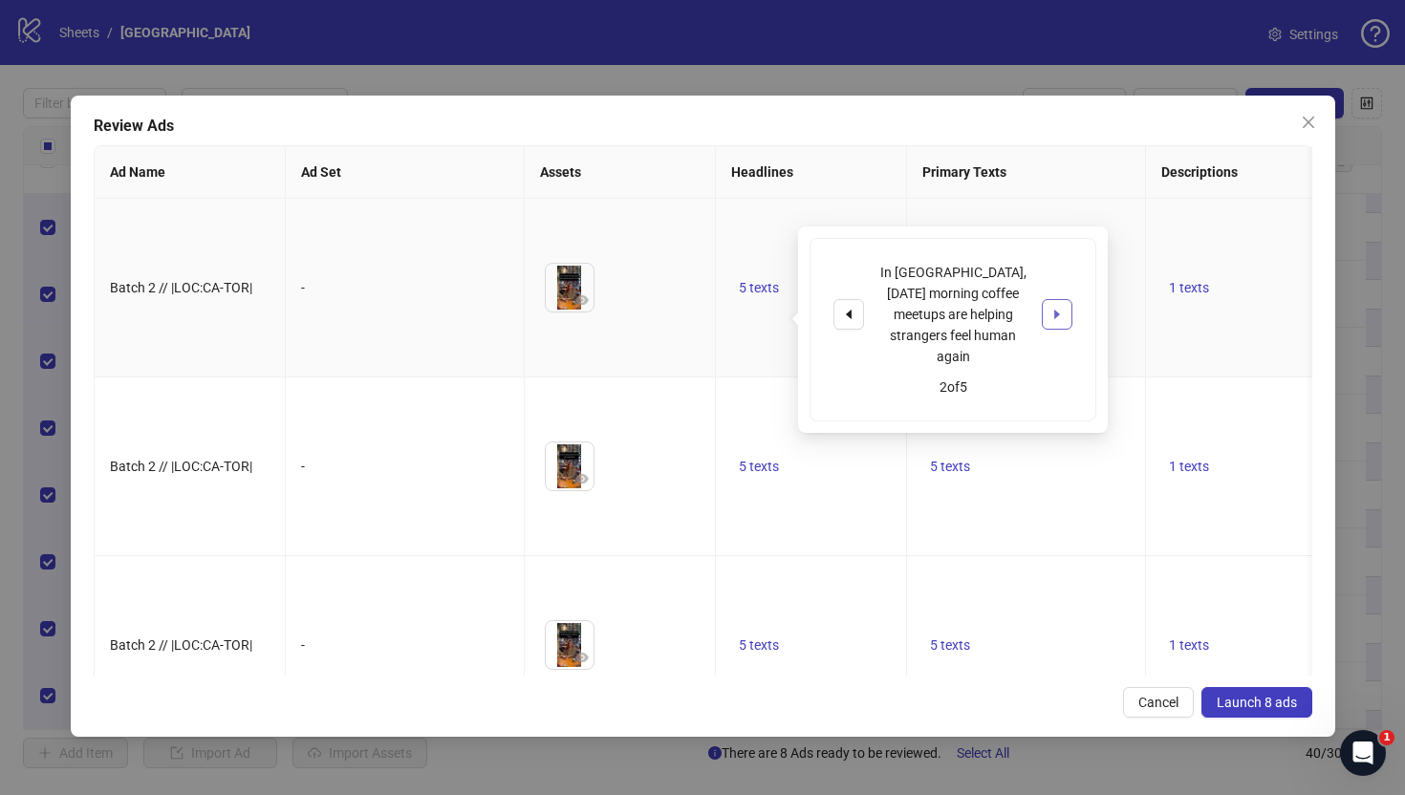
click at [1051, 308] on icon "caret-right" at bounding box center [1056, 314] width 13 height 13
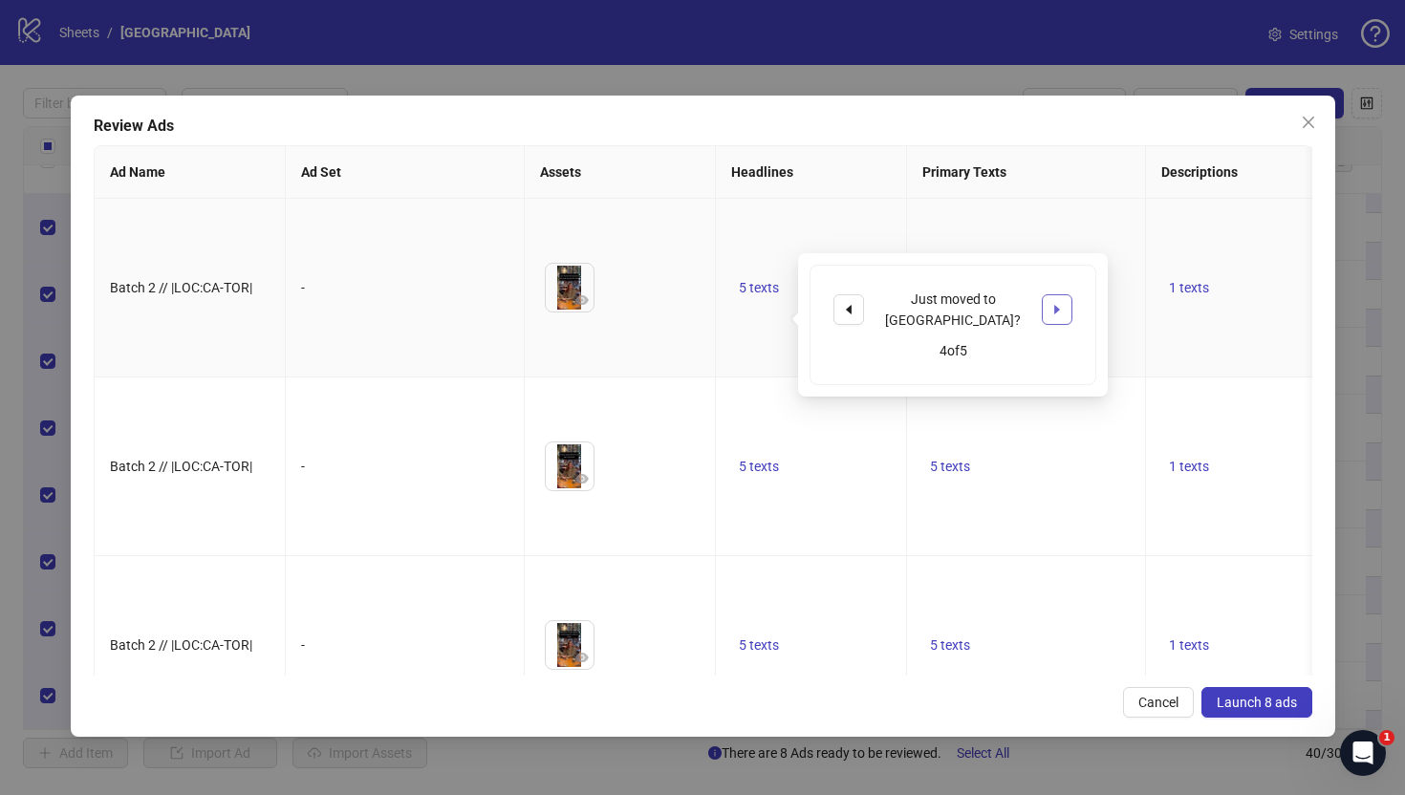
click at [1051, 305] on icon "caret-right" at bounding box center [1056, 309] width 13 height 13
click at [1143, 230] on td "5 texts" at bounding box center [1026, 288] width 239 height 179
click at [955, 295] on span "5 texts" at bounding box center [950, 287] width 40 height 15
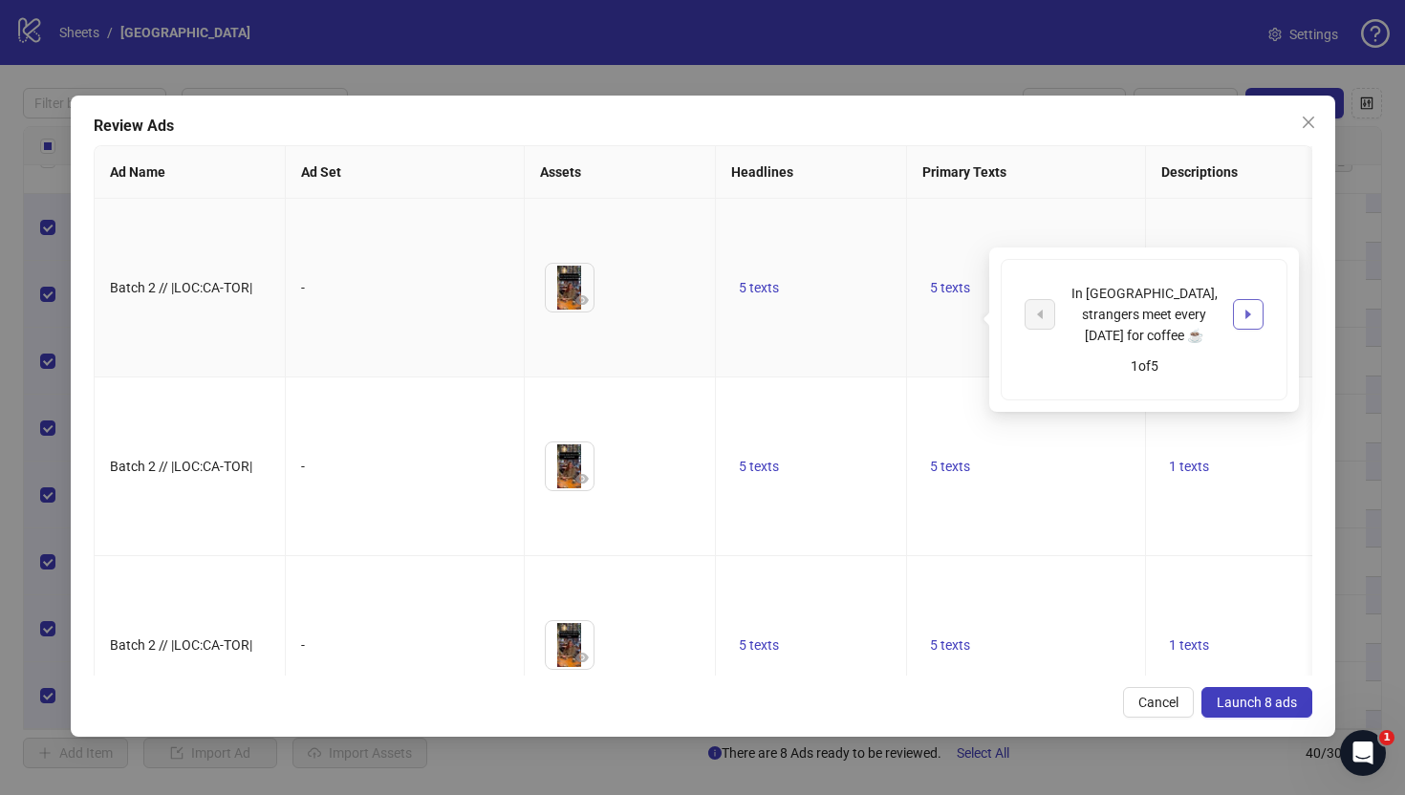
click at [1245, 308] on icon "caret-right" at bounding box center [1247, 314] width 13 height 13
click at [1083, 378] on td "5 texts" at bounding box center [1026, 288] width 239 height 179
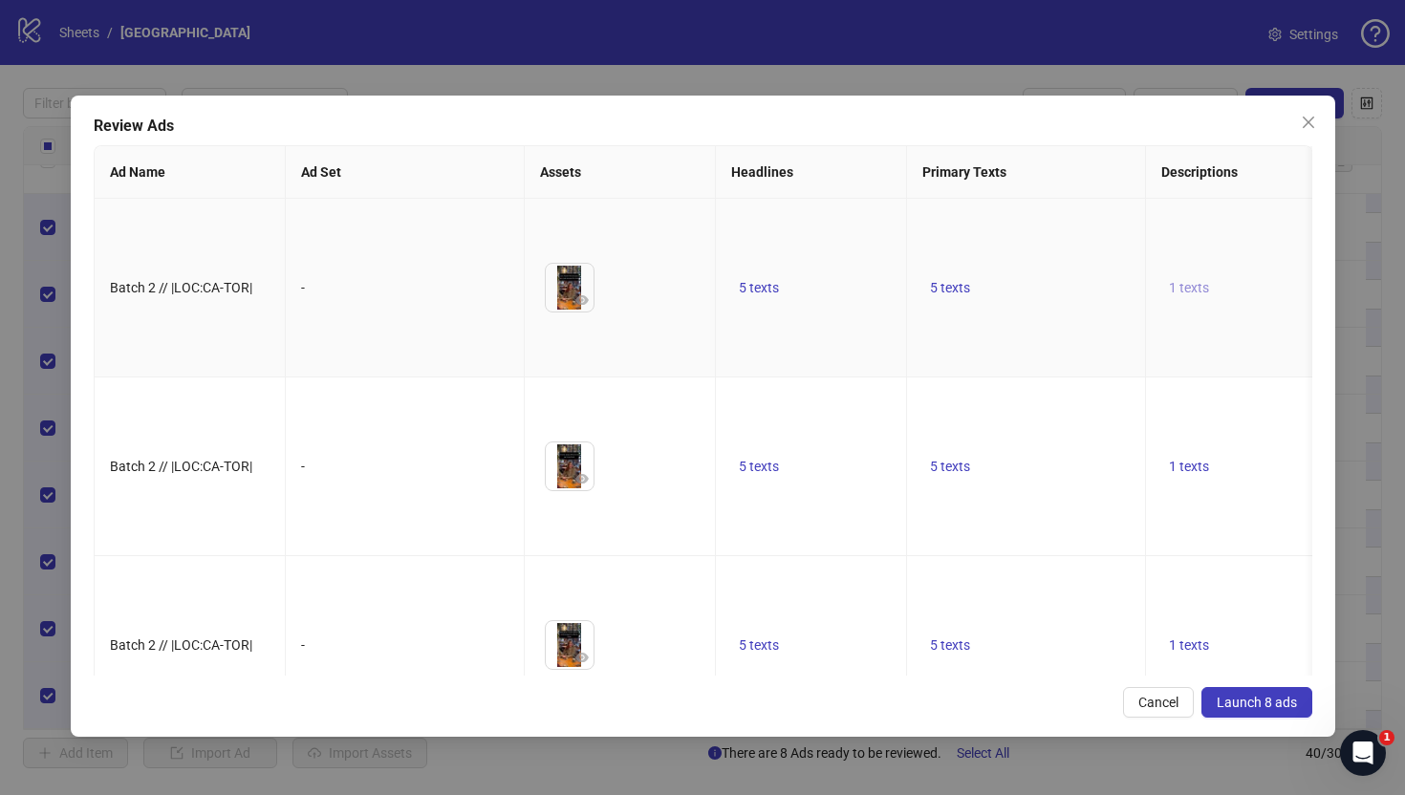
click at [1195, 295] on span "1 texts" at bounding box center [1189, 287] width 40 height 15
click at [937, 495] on td "5 texts" at bounding box center [1026, 467] width 239 height 179
click at [1275, 700] on span "Launch 8 ads" at bounding box center [1257, 702] width 80 height 15
